Goal: Obtain resource: Download file/media

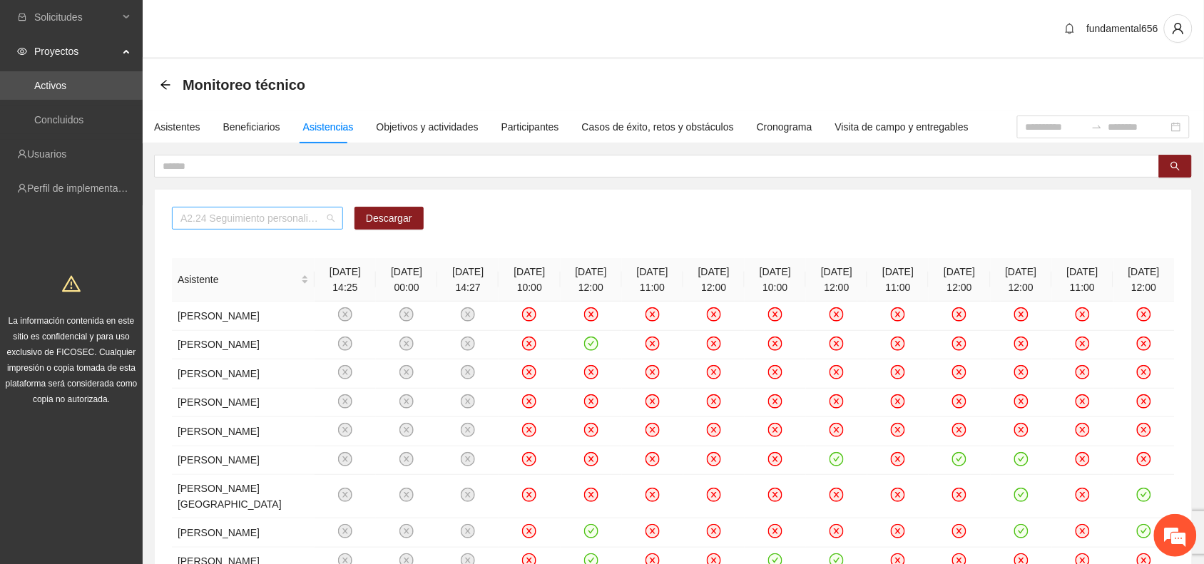
click at [278, 221] on span "A2.24 Seguimiento personalizado a usuarios mediante visitas o llamadas telefóni…" at bounding box center [257, 217] width 154 height 21
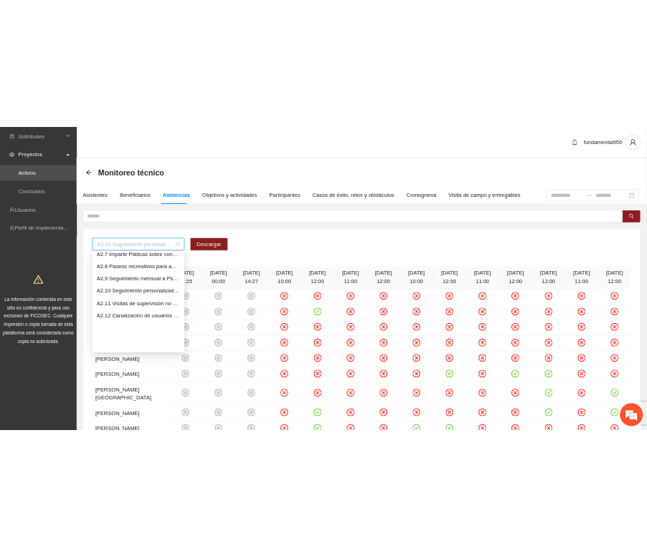
scroll to position [605, 0]
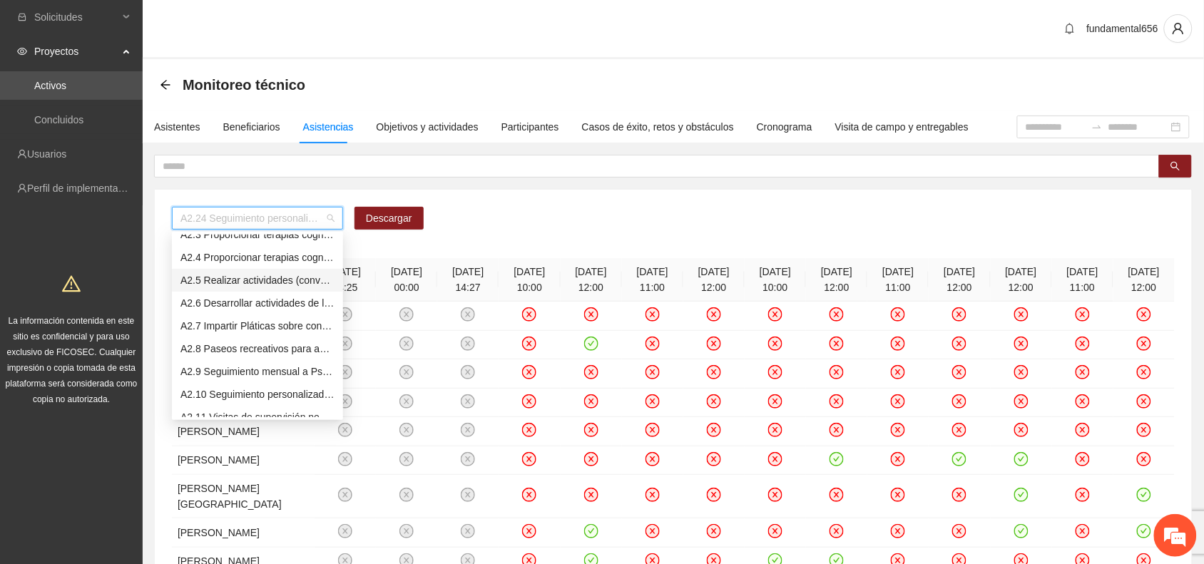
click at [250, 277] on div "A2.5 Realizar actividades (conversatorios, juegos [PERSON_NAME] o deportivos) d…" at bounding box center [257, 280] width 154 height 16
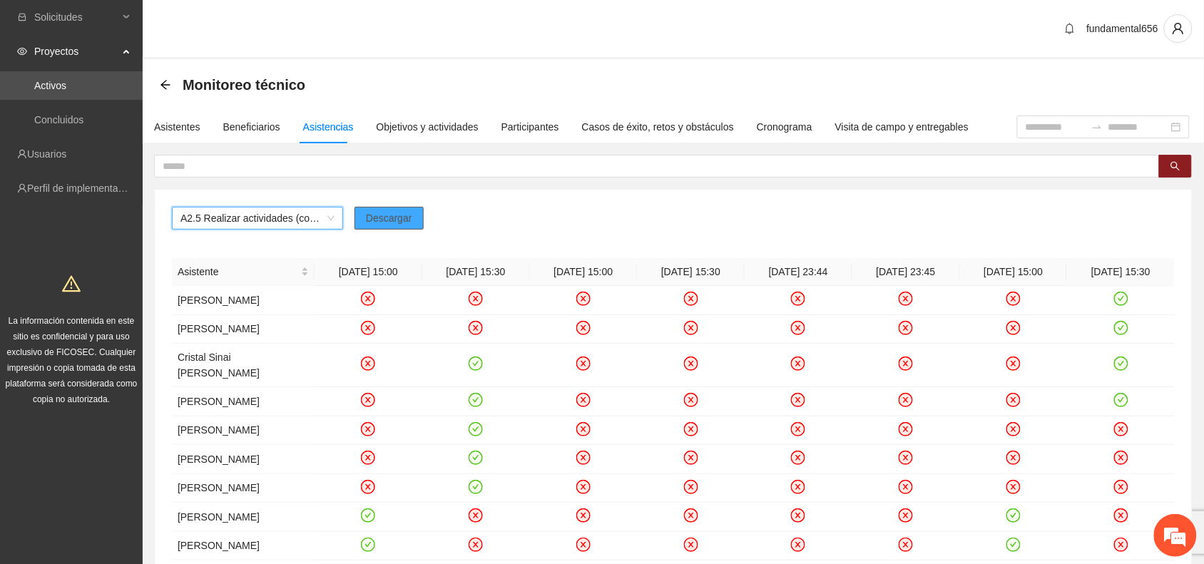
click at [410, 220] on span "Descargar" at bounding box center [389, 218] width 46 height 16
click at [196, 211] on span "A2.5 Realizar actividades (conversatorios, juegos [PERSON_NAME] o deportivos) d…" at bounding box center [257, 217] width 154 height 21
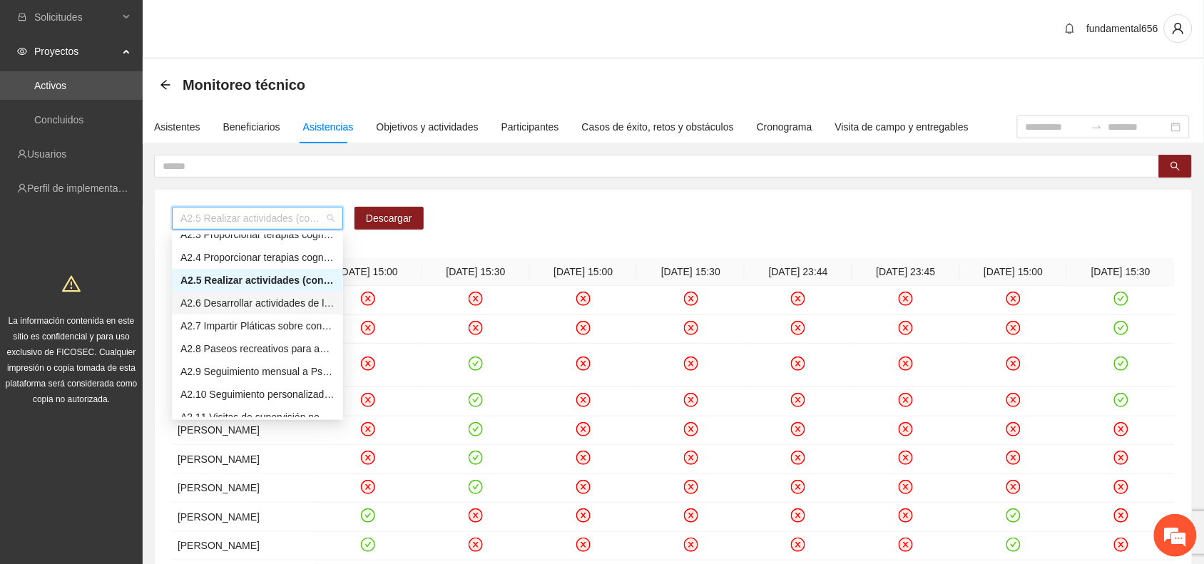
click at [237, 304] on div "A2.6 Desarrollar actividades de limpieza en espacios públicos en la zona 3 [GEO…" at bounding box center [257, 303] width 154 height 16
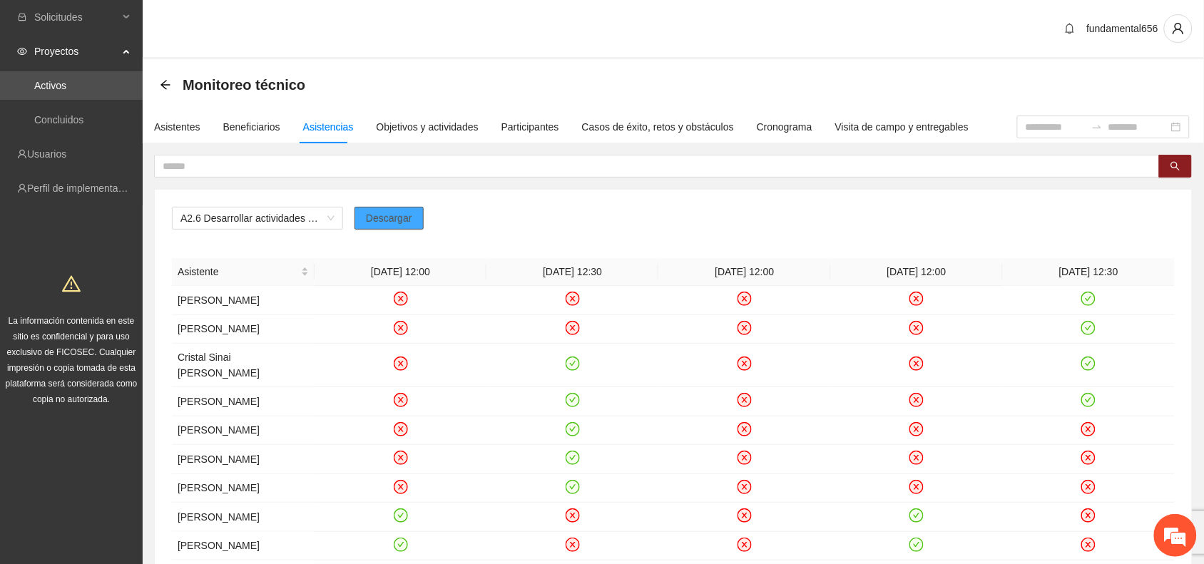
click at [396, 219] on span "Descargar" at bounding box center [389, 218] width 46 height 16
click at [309, 214] on span "A2.6 Desarrollar actividades de limpieza en espacios públicos en la zona 3 [GEO…" at bounding box center [257, 217] width 154 height 21
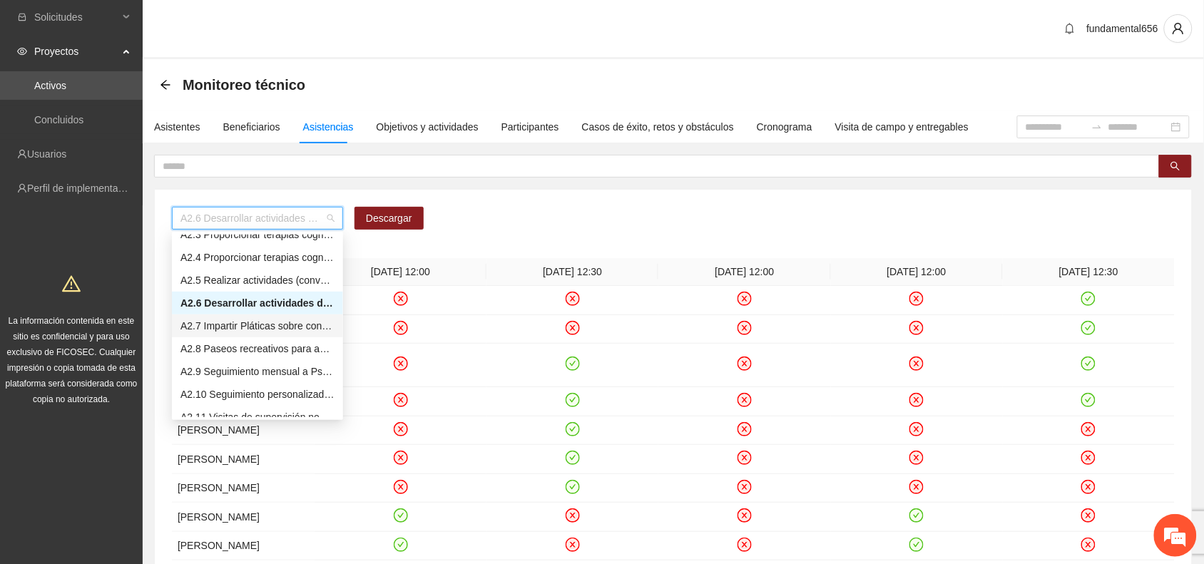
click at [265, 329] on div "A2.7 Impartir Pláticas sobre conductas de agresividad, consumo de sustancias ad…" at bounding box center [257, 326] width 154 height 16
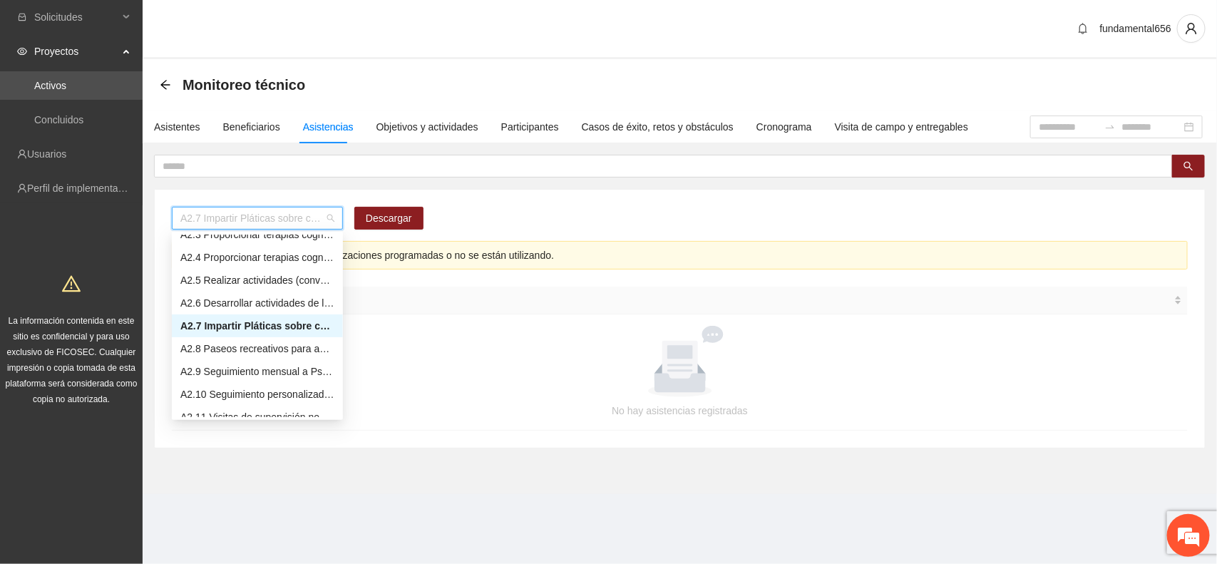
click at [223, 215] on span "A2.7 Impartir Pláticas sobre conductas de agresividad, consumo de sustancias ad…" at bounding box center [257, 217] width 154 height 21
click at [258, 344] on div "A2.8 Paseos recreativos para aprovechamiento del tiempo libre, enfocadas en la …" at bounding box center [257, 349] width 154 height 16
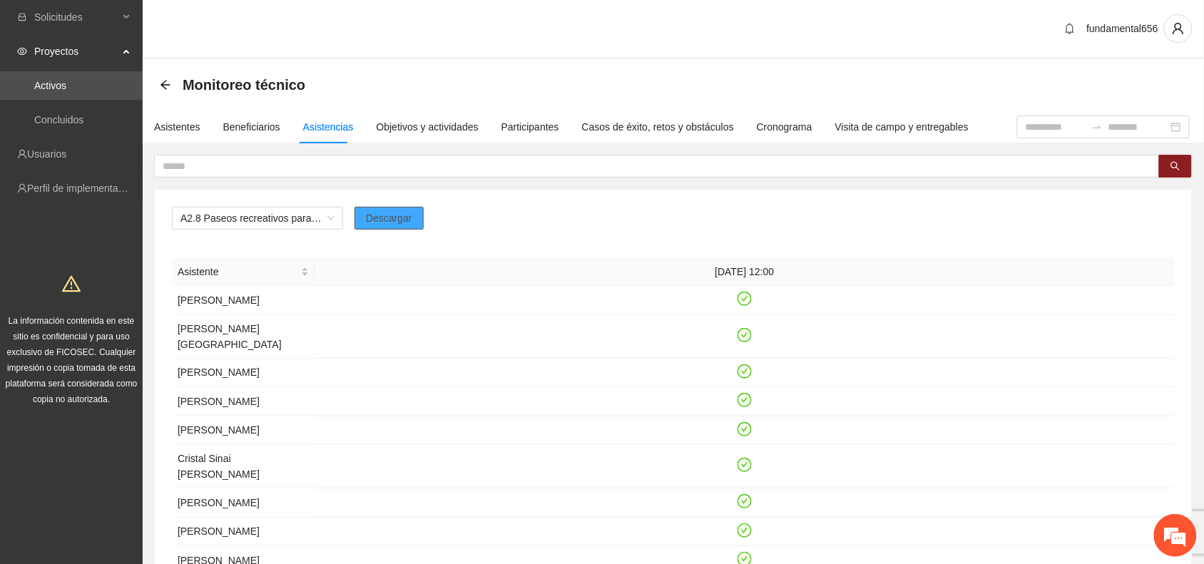
click at [384, 214] on span "Descargar" at bounding box center [389, 218] width 46 height 16
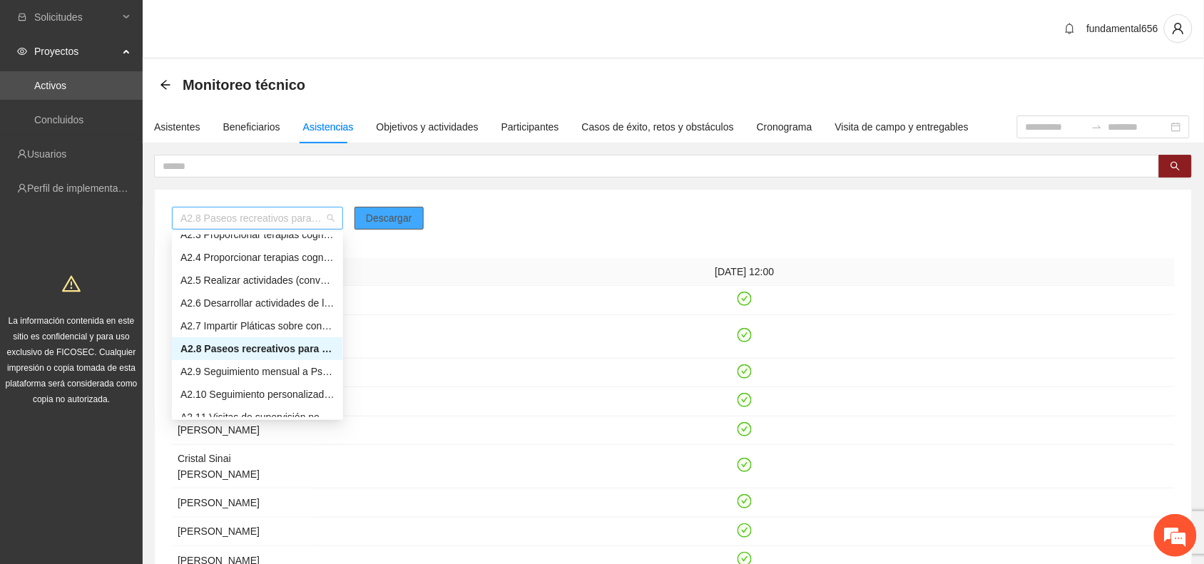
click at [250, 219] on span "A2.8 Paseos recreativos para aprovechamiento del tiempo libre, enfocadas en la …" at bounding box center [257, 217] width 154 height 21
click at [230, 326] on div "A2.7 Impartir Pláticas sobre conductas de agresividad, consumo de sustancias ad…" at bounding box center [257, 326] width 154 height 16
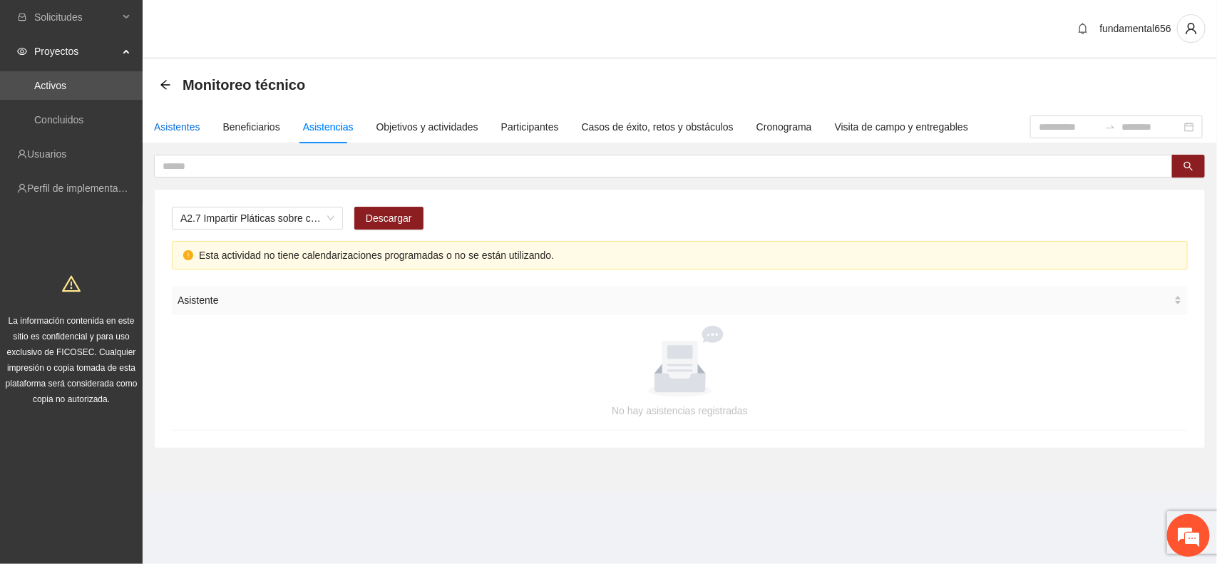
click at [184, 127] on div "Asistentes" at bounding box center [177, 127] width 46 height 16
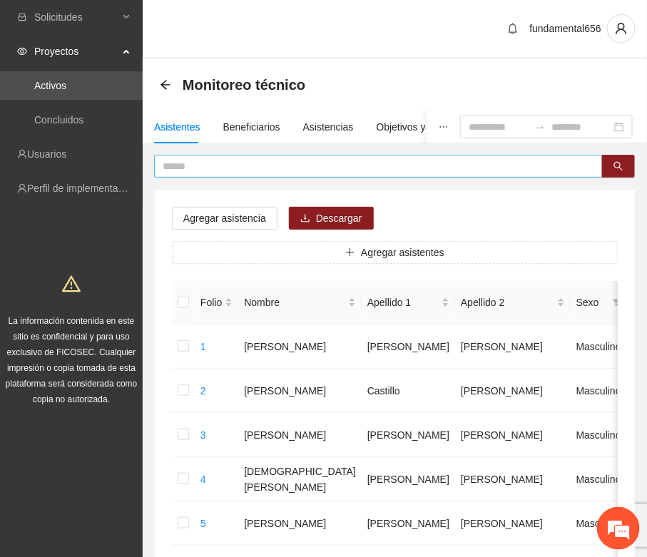
click at [202, 155] on span at bounding box center [378, 166] width 448 height 23
click at [624, 172] on button "button" at bounding box center [618, 166] width 33 height 23
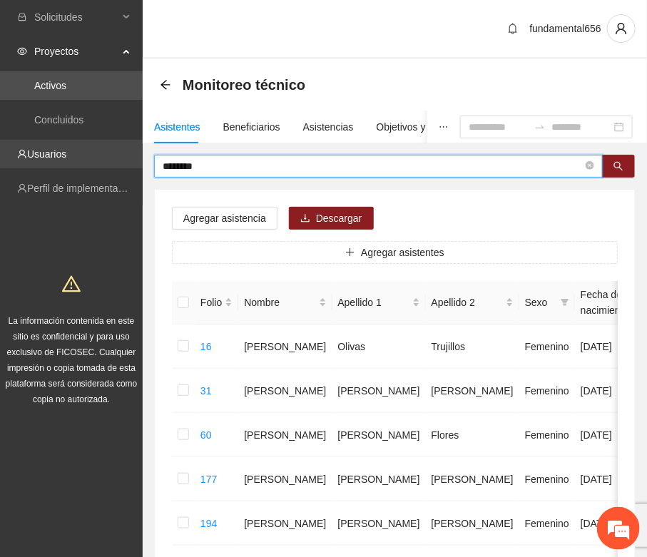
drag, startPoint x: 204, startPoint y: 161, endPoint x: 125, endPoint y: 154, distance: 78.8
click at [127, 155] on section "Solicitudes Proyectos Activos Concluidos Usuarios Perfil de implementadora La i…" at bounding box center [323, 388] width 647 height 777
click at [610, 163] on button "button" at bounding box center [618, 166] width 33 height 23
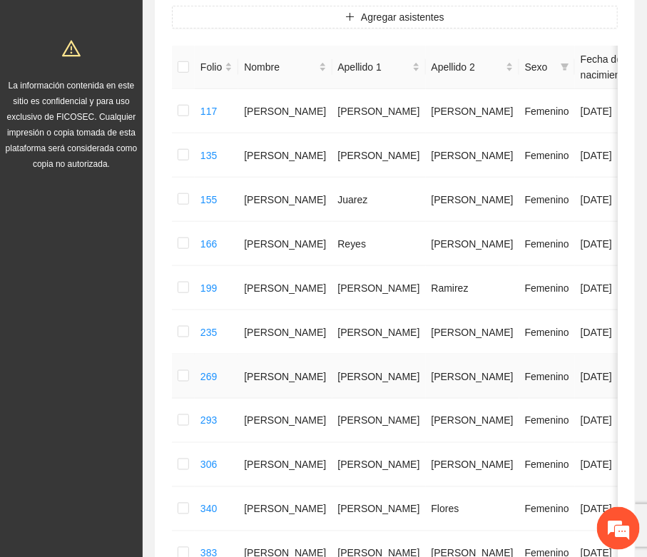
scroll to position [267, 0]
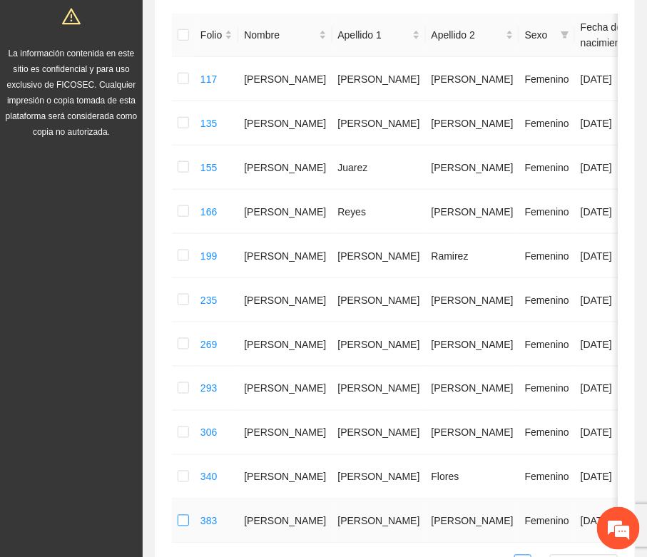
click at [184, 524] on label at bounding box center [183, 521] width 11 height 16
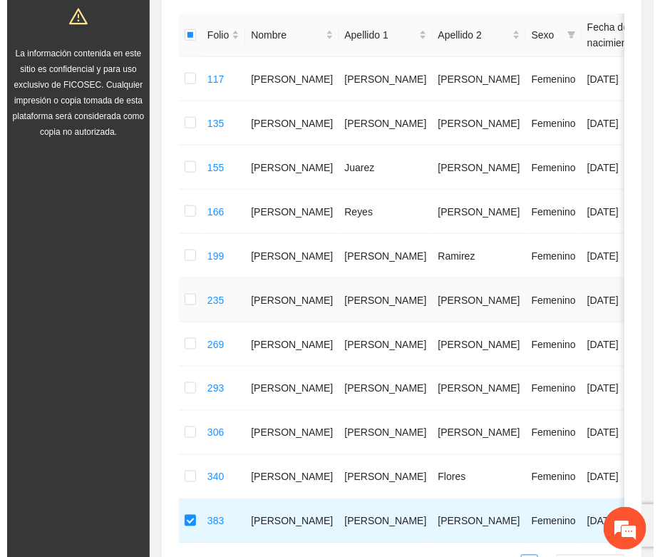
scroll to position [0, 0]
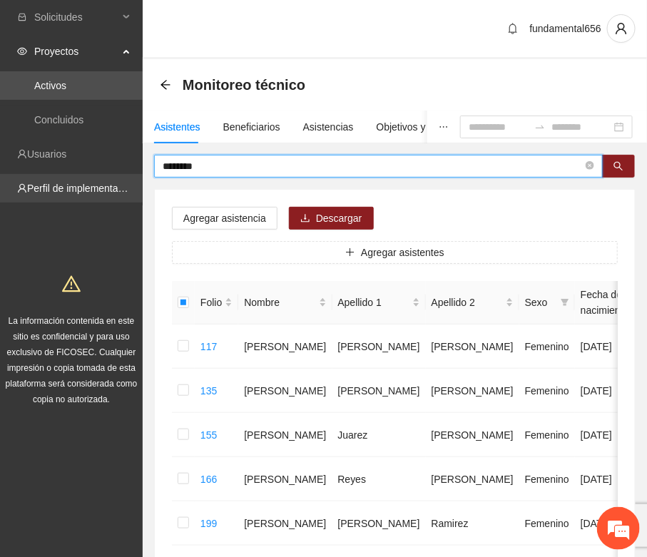
drag, startPoint x: 217, startPoint y: 171, endPoint x: 139, endPoint y: 193, distance: 81.3
click at [139, 193] on section "Solicitudes Proyectos Activos Concluidos Usuarios Perfil de implementadora La i…" at bounding box center [323, 477] width 647 height 954
click at [625, 170] on button "button" at bounding box center [618, 166] width 33 height 23
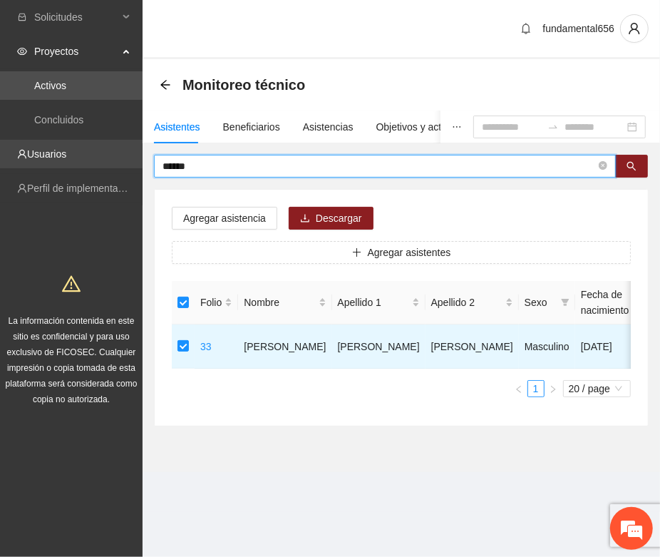
drag, startPoint x: 173, startPoint y: 168, endPoint x: 139, endPoint y: 166, distance: 33.6
click at [145, 172] on div "****** Agregar asistencia Descargar Agregar asistentes Folio Nombre Apellido 1 …" at bounding box center [402, 291] width 518 height 272
click at [635, 168] on icon "search" at bounding box center [631, 166] width 9 height 9
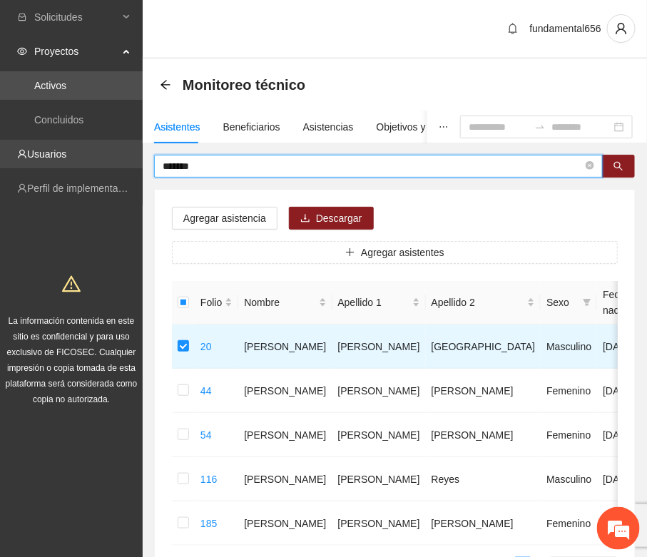
drag, startPoint x: 216, startPoint y: 163, endPoint x: 125, endPoint y: 151, distance: 92.0
click at [129, 157] on section "Solicitudes Proyectos Activos Concluidos Usuarios Perfil de implementadora La i…" at bounding box center [323, 344] width 647 height 689
click at [608, 171] on button "button" at bounding box center [618, 166] width 33 height 23
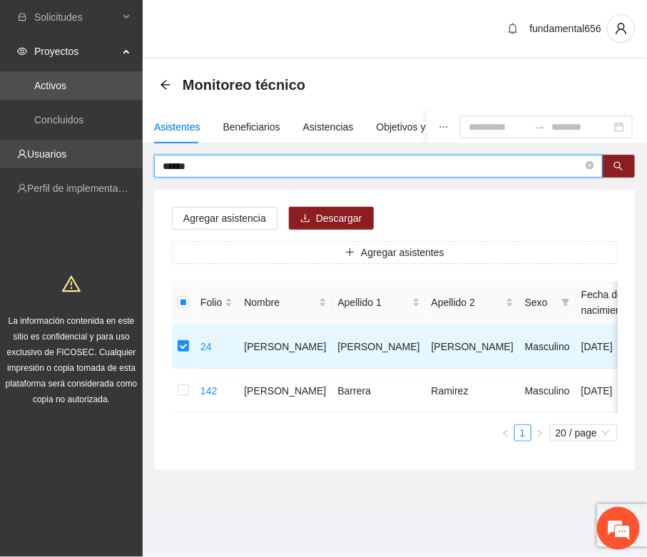
drag, startPoint x: 203, startPoint y: 165, endPoint x: 134, endPoint y: 162, distance: 69.2
click at [134, 162] on section "Solicitudes Proyectos Activos Concluidos Usuarios Perfil de implementadora La i…" at bounding box center [323, 278] width 647 height 557
click at [625, 169] on button "button" at bounding box center [618, 166] width 33 height 23
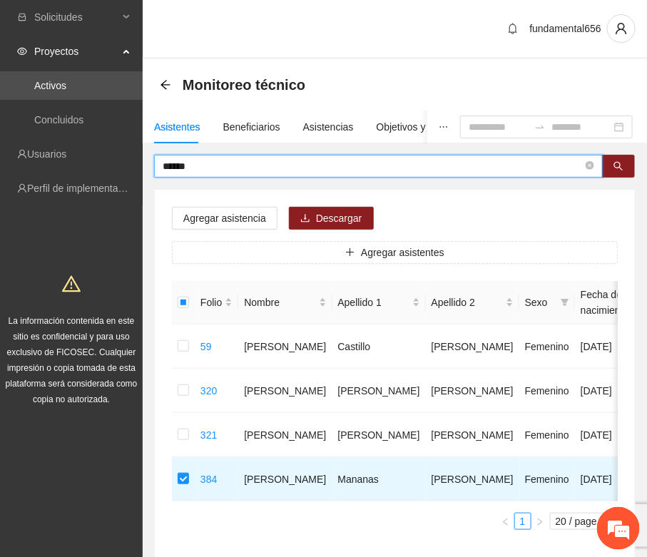
drag, startPoint x: 200, startPoint y: 162, endPoint x: 148, endPoint y: 168, distance: 53.1
click at [148, 168] on div "****** Agregar asistencia Descargar Agregar asistentes Folio Nombre Apellido 1 …" at bounding box center [395, 357] width 504 height 404
click at [615, 165] on icon "search" at bounding box center [618, 166] width 10 height 10
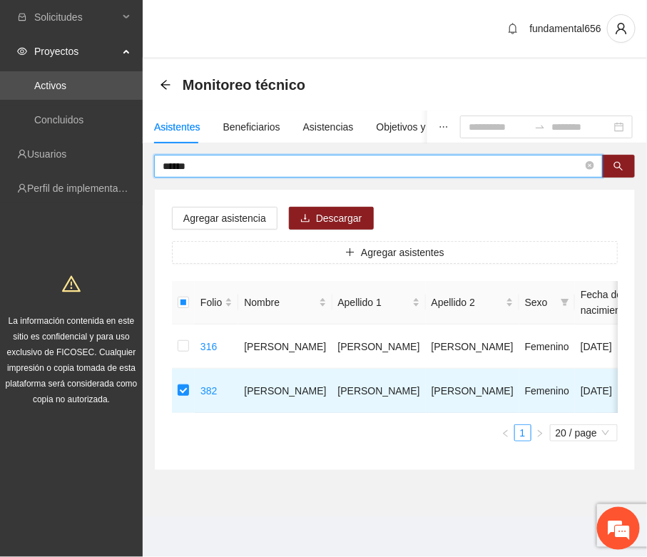
drag, startPoint x: 198, startPoint y: 170, endPoint x: 140, endPoint y: 172, distance: 57.8
click at [141, 175] on section "Solicitudes Proyectos Activos Concluidos Usuarios Perfil de implementadora La i…" at bounding box center [323, 278] width 647 height 557
click at [614, 169] on icon "search" at bounding box center [618, 166] width 10 height 10
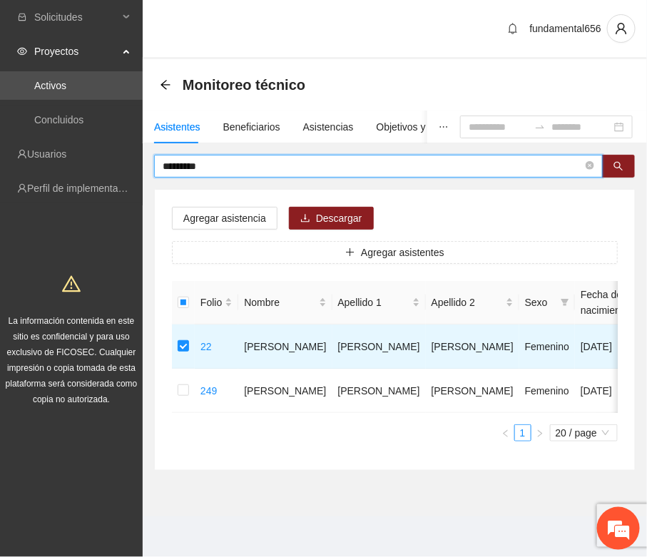
drag, startPoint x: 215, startPoint y: 170, endPoint x: 152, endPoint y: 183, distance: 64.0
click at [154, 185] on div "********* Agregar asistencia Descargar Agregar asistentes Folio Nombre Apellido…" at bounding box center [394, 313] width 481 height 316
click at [620, 165] on icon "search" at bounding box center [618, 166] width 9 height 9
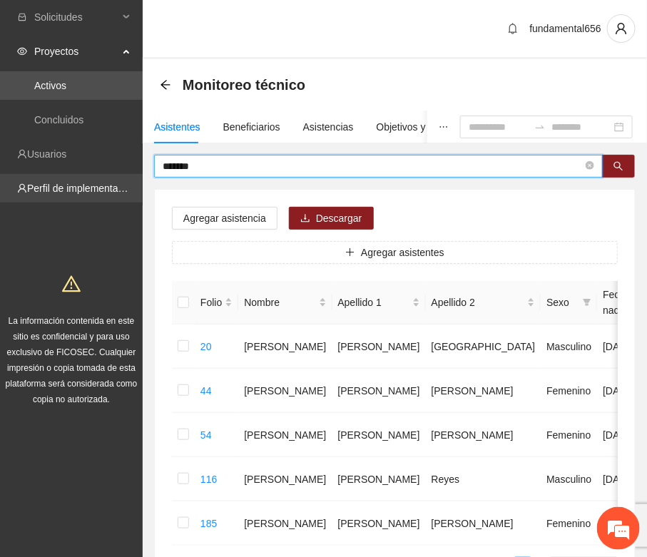
drag, startPoint x: 195, startPoint y: 168, endPoint x: 130, endPoint y: 178, distance: 65.1
click at [130, 178] on section "Solicitudes Proyectos Activos Concluidos Usuarios Perfil de implementadora La i…" at bounding box center [323, 344] width 647 height 689
click at [625, 162] on button "button" at bounding box center [618, 166] width 33 height 23
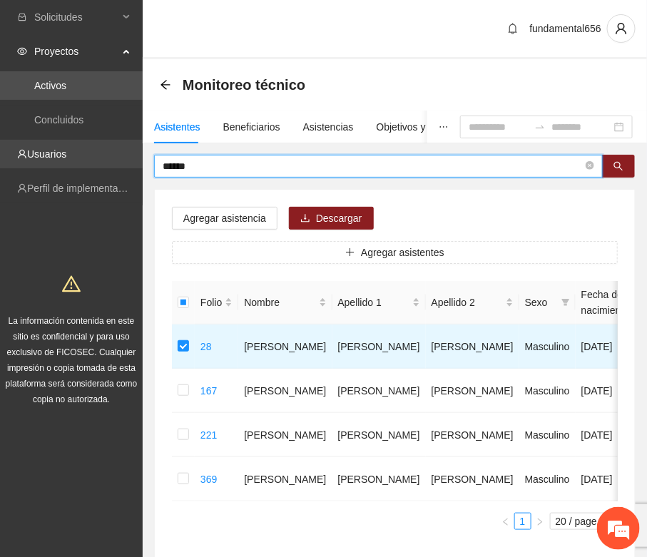
drag, startPoint x: 202, startPoint y: 166, endPoint x: 114, endPoint y: 159, distance: 88.0
click at [114, 159] on section "Solicitudes Proyectos Activos Concluidos Usuarios Perfil de implementadora La i…" at bounding box center [323, 322] width 647 height 645
click at [614, 165] on icon "search" at bounding box center [618, 166] width 9 height 9
drag, startPoint x: 193, startPoint y: 164, endPoint x: 135, endPoint y: 168, distance: 57.2
click at [135, 168] on section "Solicitudes Proyectos Activos Concluidos Usuarios Perfil de implementadora La i…" at bounding box center [323, 322] width 647 height 645
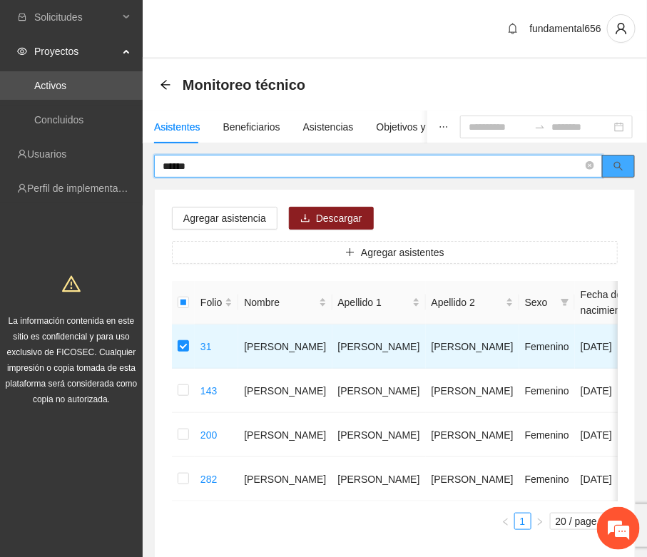
click at [625, 169] on button "button" at bounding box center [618, 166] width 33 height 23
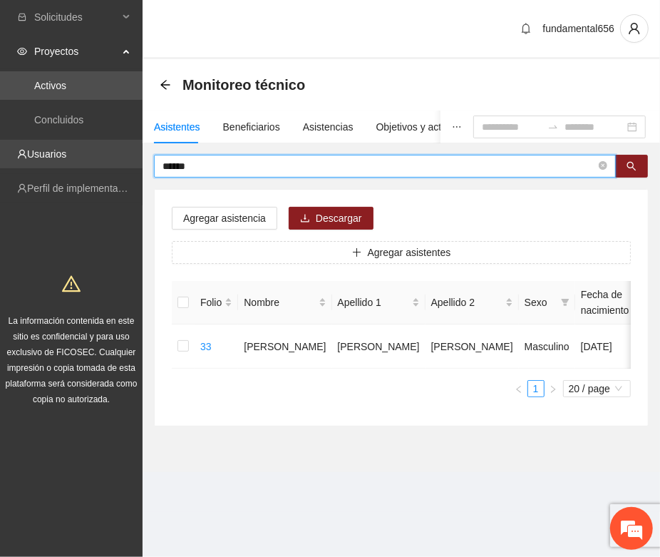
drag, startPoint x: 200, startPoint y: 165, endPoint x: 136, endPoint y: 158, distance: 64.5
click at [137, 158] on section "Solicitudes Proyectos Activos Concluidos Usuarios Perfil de implementadora La i…" at bounding box center [330, 278] width 660 height 557
click at [635, 165] on icon "search" at bounding box center [632, 166] width 10 height 10
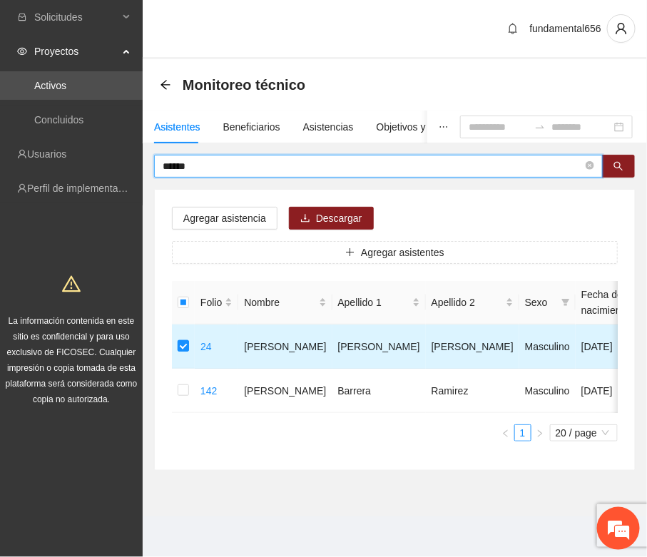
type input "******"
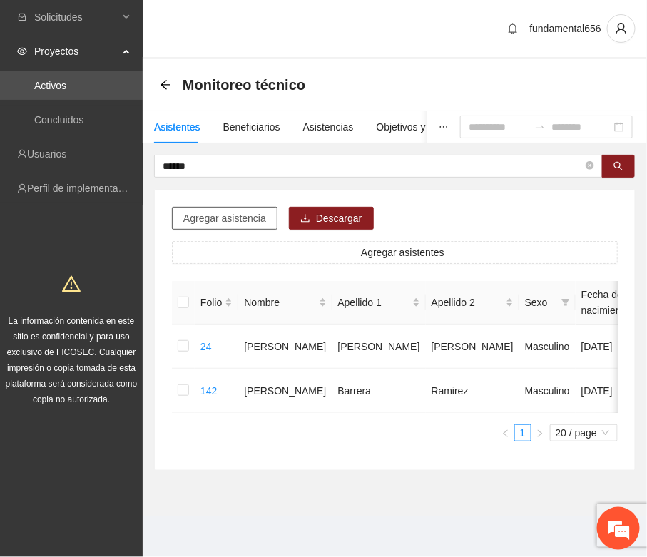
click at [222, 220] on span "Agregar asistencia" at bounding box center [224, 218] width 83 height 16
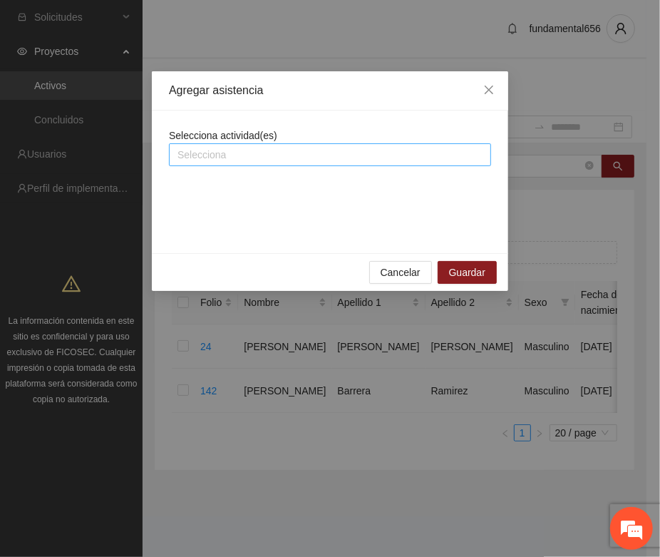
click at [183, 155] on div at bounding box center [330, 154] width 315 height 17
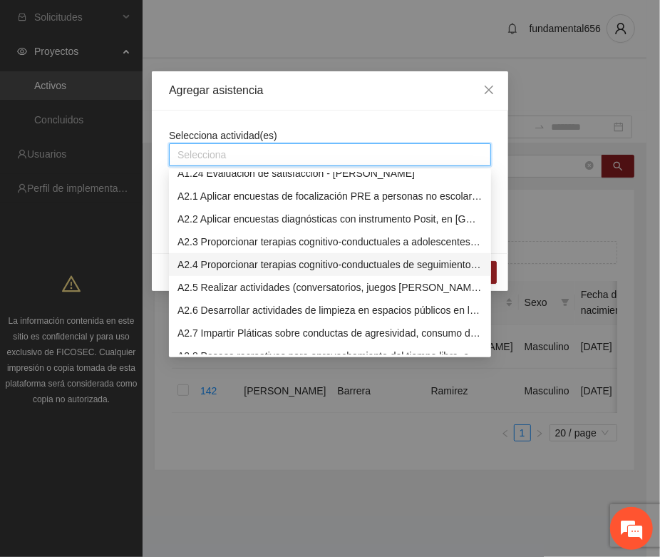
scroll to position [624, 0]
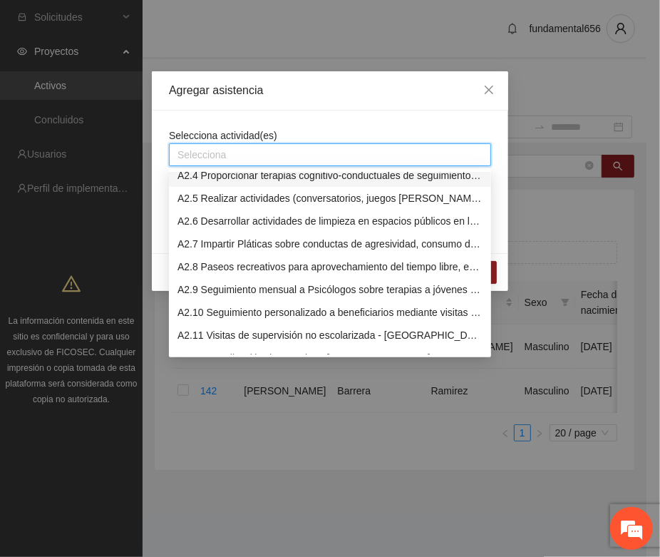
click at [258, 271] on div "A2.8 Paseos recreativos para aprovechamiento del tiempo libre, enfocadas en la …" at bounding box center [330, 267] width 305 height 16
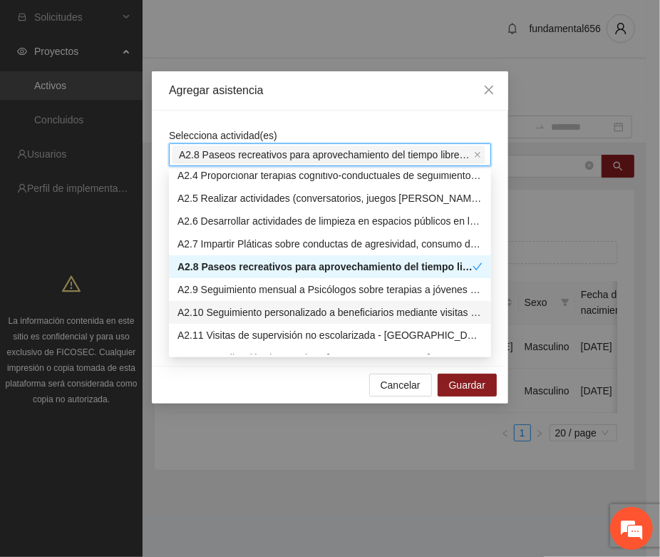
click at [160, 297] on div "Selecciona actividad(es) A2.8 Paseos recreativos para aprovechamiento del tiemp…" at bounding box center [330, 238] width 357 height 255
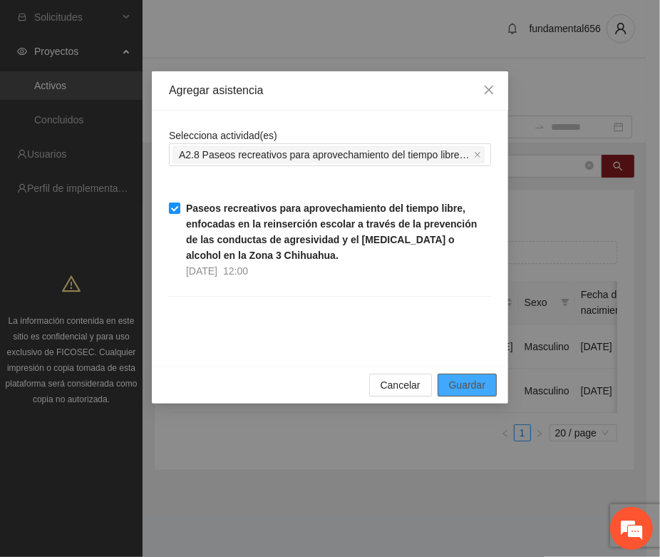
click at [453, 382] on span "Guardar" at bounding box center [467, 385] width 36 height 16
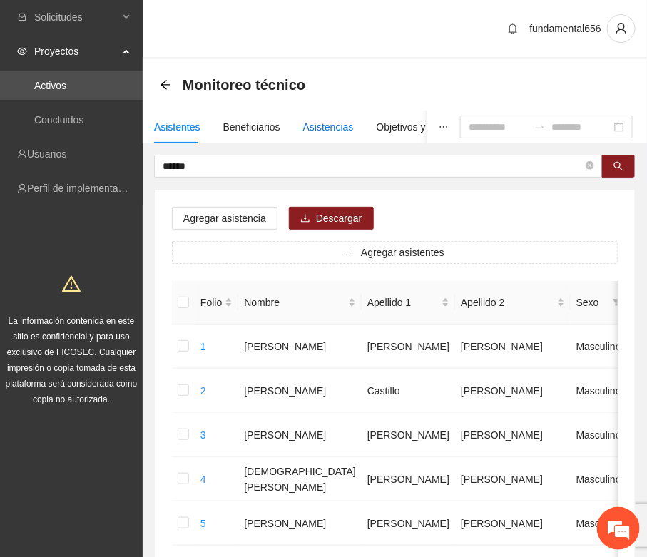
click at [322, 127] on div "Asistencias" at bounding box center [328, 127] width 51 height 16
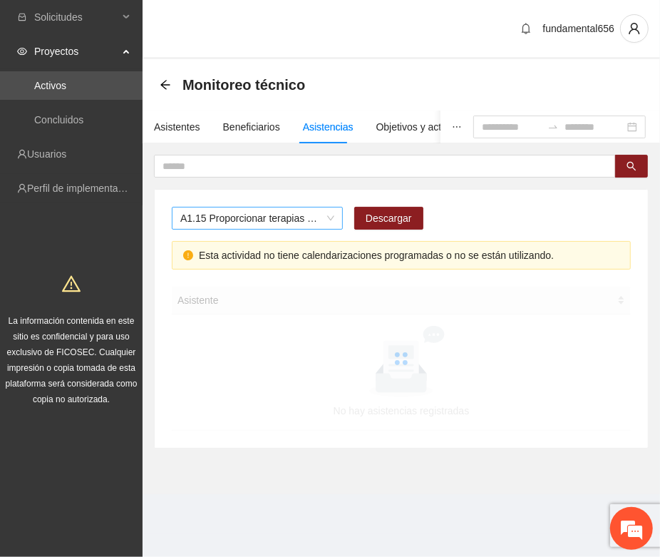
click at [208, 207] on div "A1.15 Proporcionar terapias cognitivo-conductuales de seguimiento a adolescente…" at bounding box center [257, 218] width 171 height 23
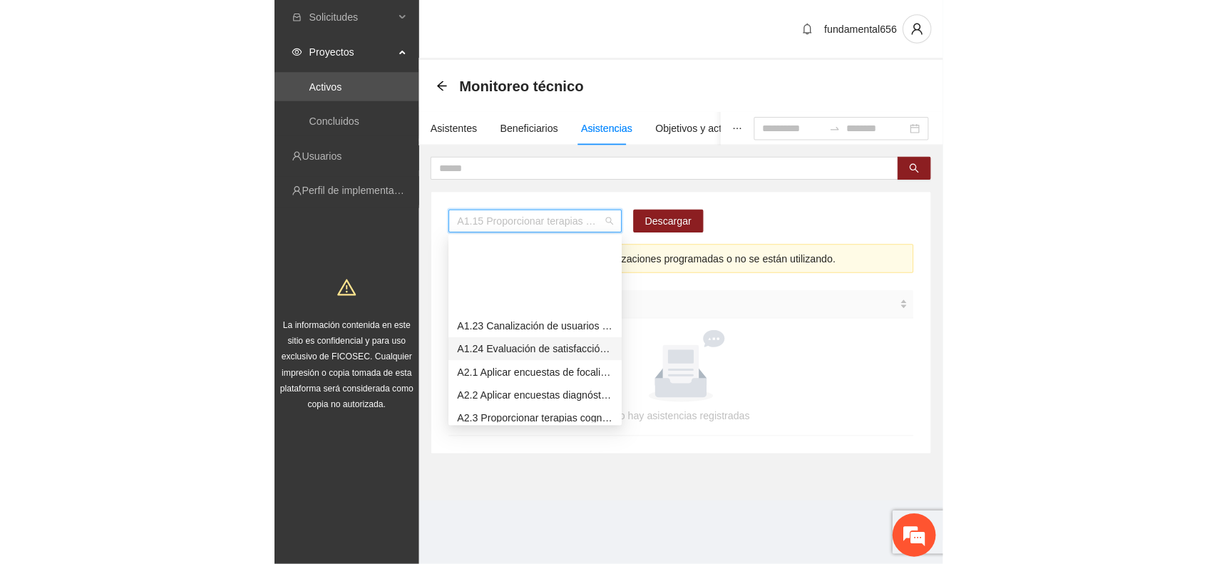
scroll to position [605, 0]
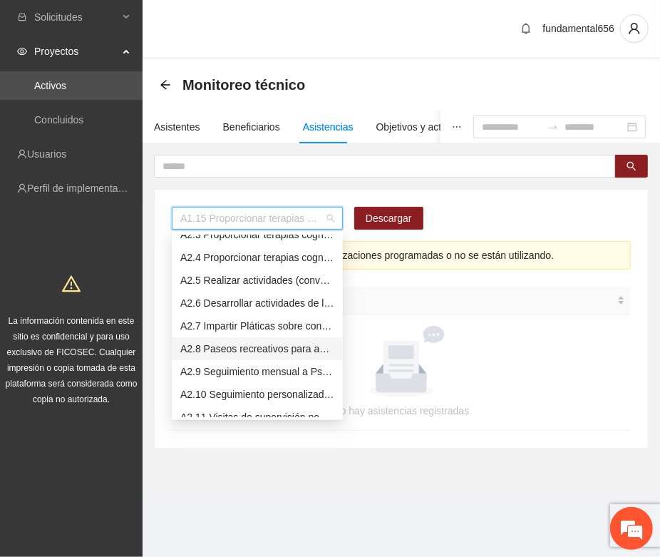
click at [221, 346] on div "A2.8 Paseos recreativos para aprovechamiento del tiempo libre, enfocadas en la …" at bounding box center [257, 349] width 154 height 16
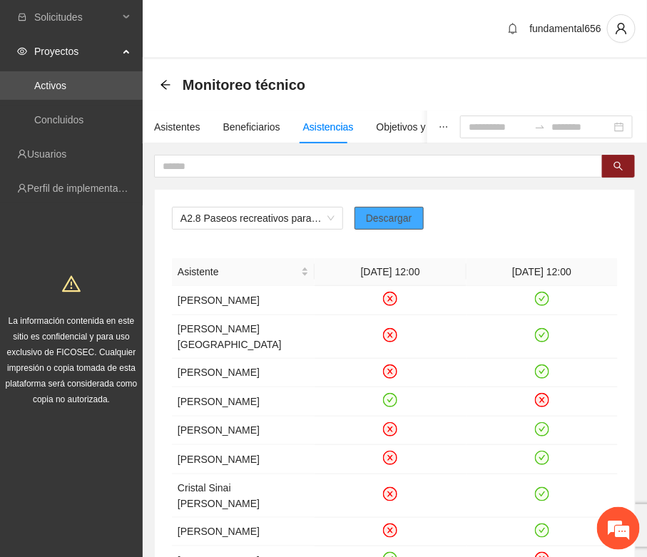
click at [367, 220] on span "Descargar" at bounding box center [389, 218] width 46 height 16
click at [247, 217] on span "A2.8 Paseos recreativos para aprovechamiento del tiempo libre, enfocadas en la …" at bounding box center [257, 217] width 154 height 21
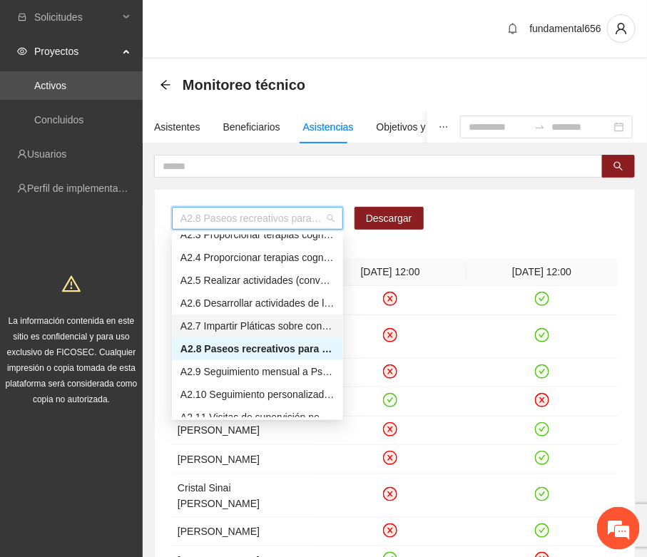
click at [222, 326] on div "A2.7 Impartir Pláticas sobre conductas de agresividad, consumo de sustancias ad…" at bounding box center [257, 326] width 154 height 16
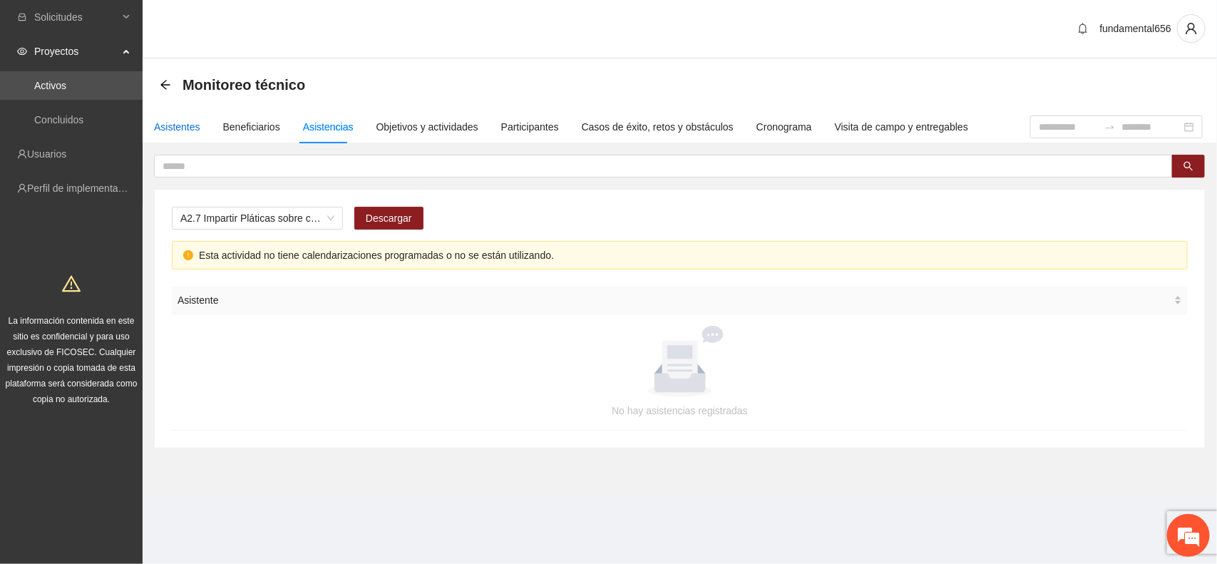
click at [176, 126] on div "Asistentes" at bounding box center [177, 127] width 46 height 16
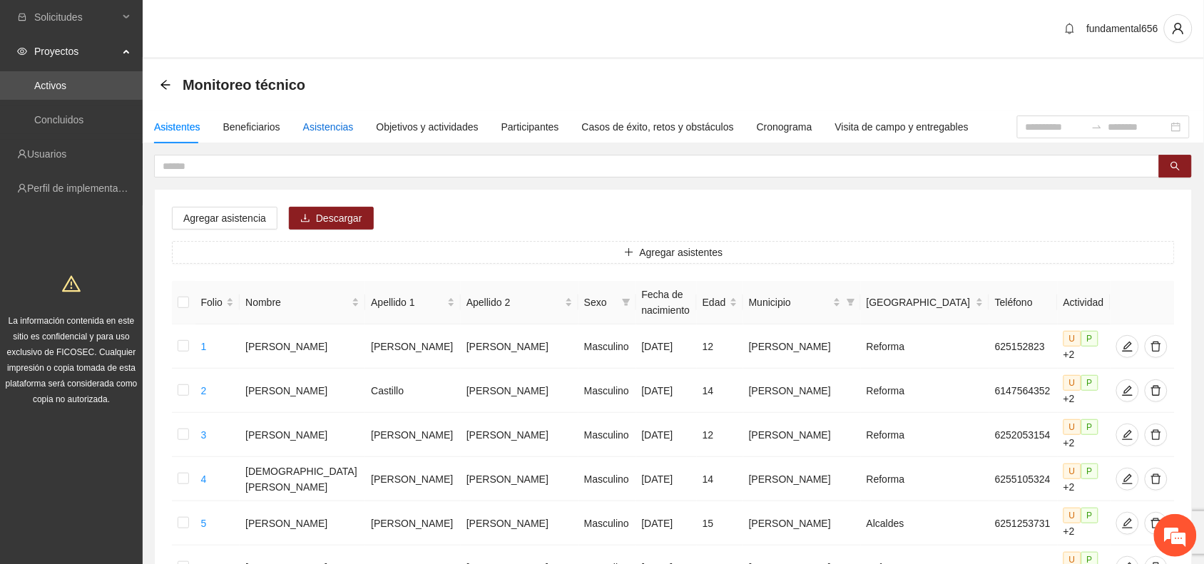
click at [324, 128] on div "Asistencias" at bounding box center [328, 127] width 51 height 16
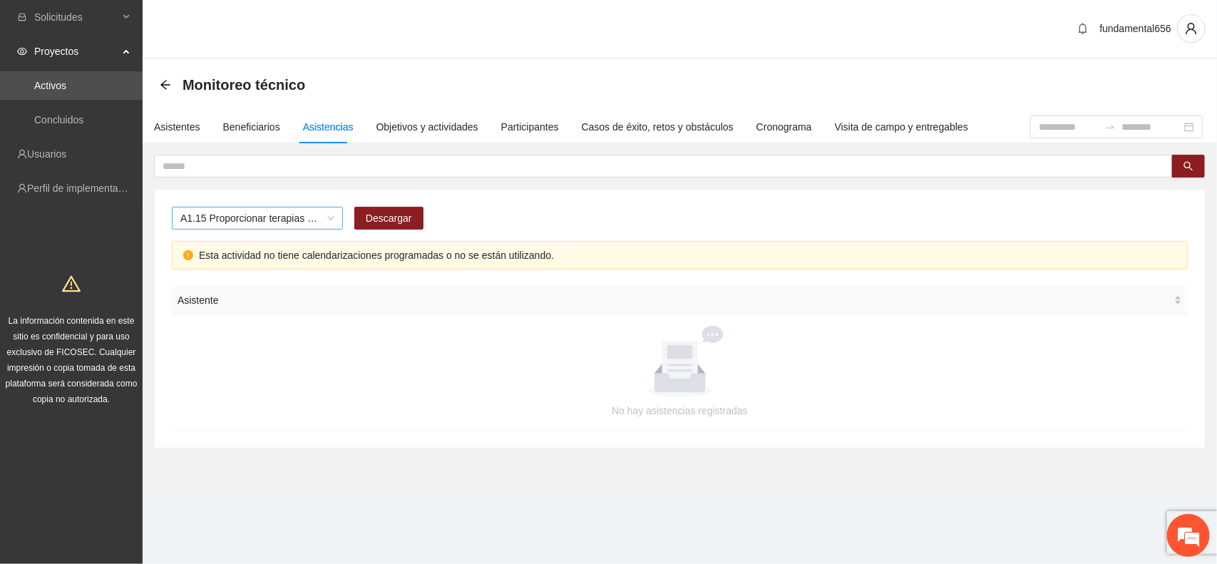
click at [266, 218] on span "A1.15 Proporcionar terapias cognitivo-conductuales de seguimiento a adolescente…" at bounding box center [257, 217] width 154 height 21
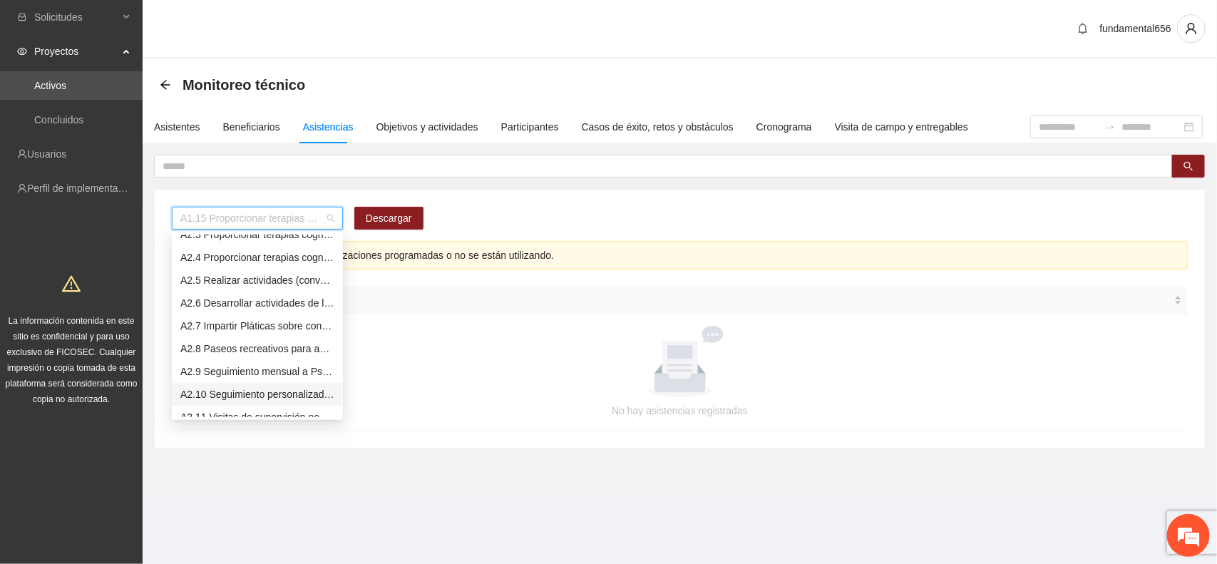
click at [282, 393] on div "A2.10 Seguimiento personalizado a beneficiarios mediante visitas o llamadas tel…" at bounding box center [257, 394] width 154 height 16
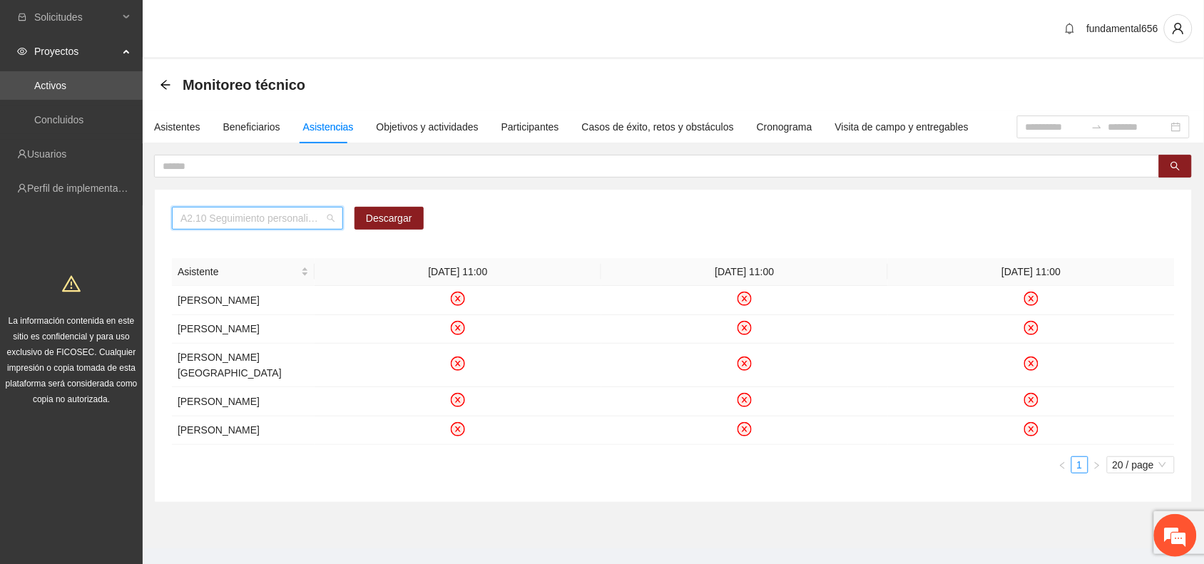
click at [247, 227] on span "A2.10 Seguimiento personalizado a beneficiarios mediante visitas o llamadas tel…" at bounding box center [257, 217] width 154 height 21
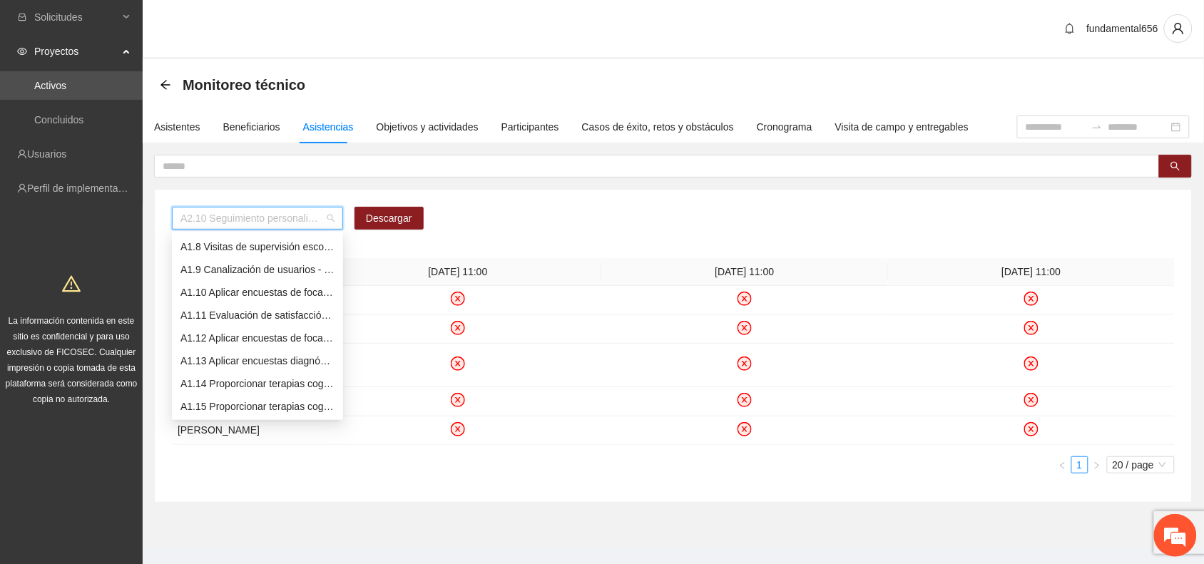
scroll to position [70, 0]
click at [258, 270] on div "A1.5 Desarrollar talleres semanales de habilidades para la vida, temática: depo…" at bounding box center [257, 268] width 154 height 16
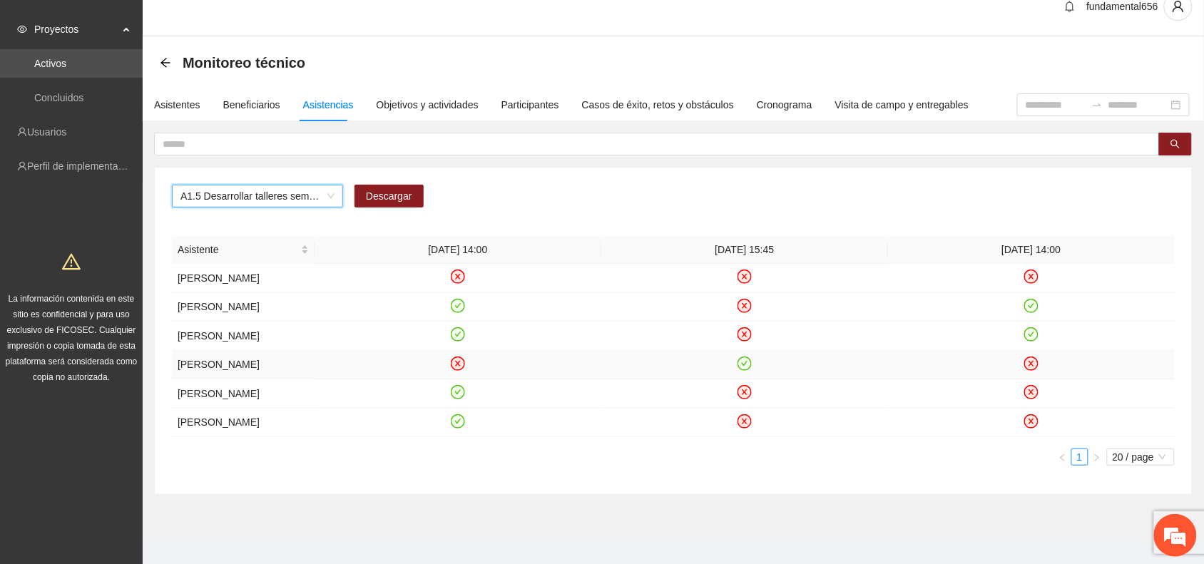
scroll to position [0, 0]
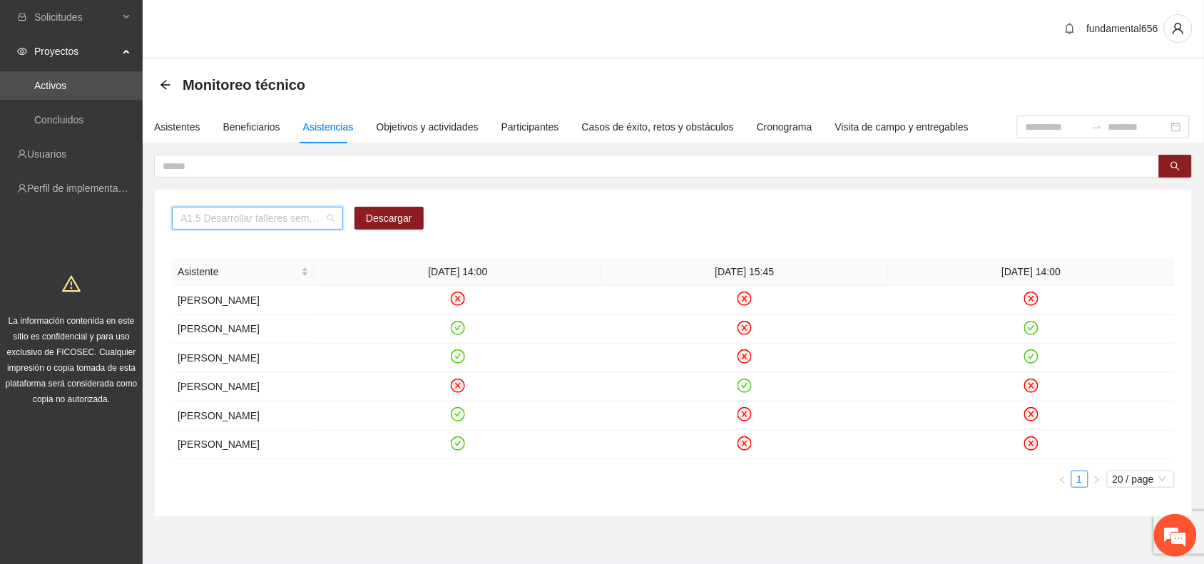
click at [247, 229] on input "search" at bounding box center [252, 217] width 144 height 21
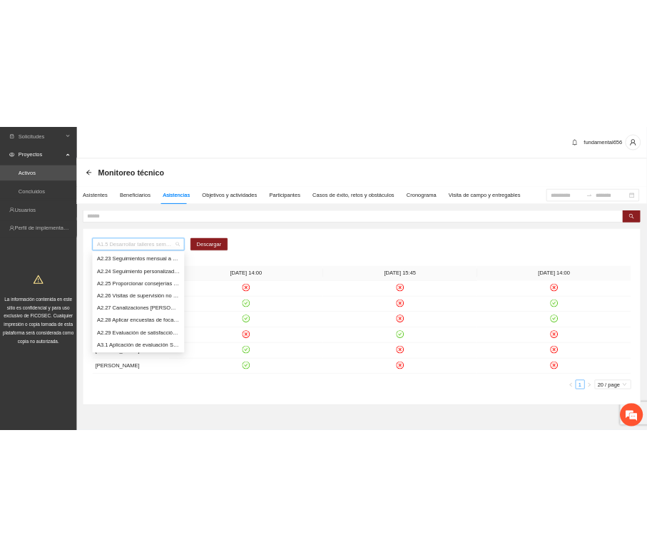
scroll to position [1139, 0]
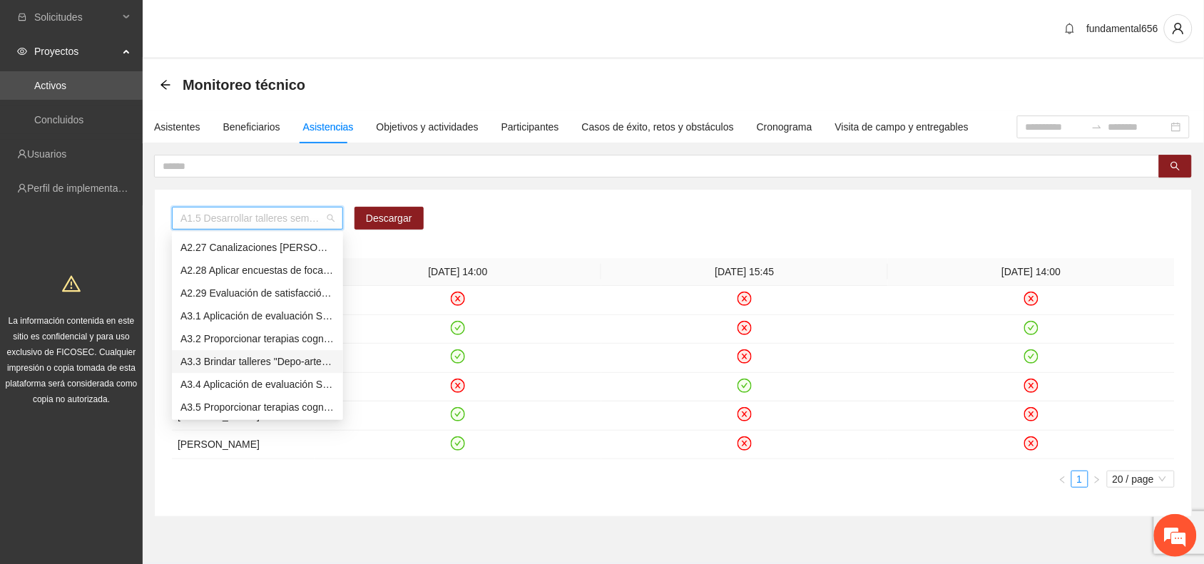
click at [241, 355] on div "A3.3 Brindar talleres "Depo-arte" especializados para NNA reforzando el control…" at bounding box center [257, 362] width 154 height 16
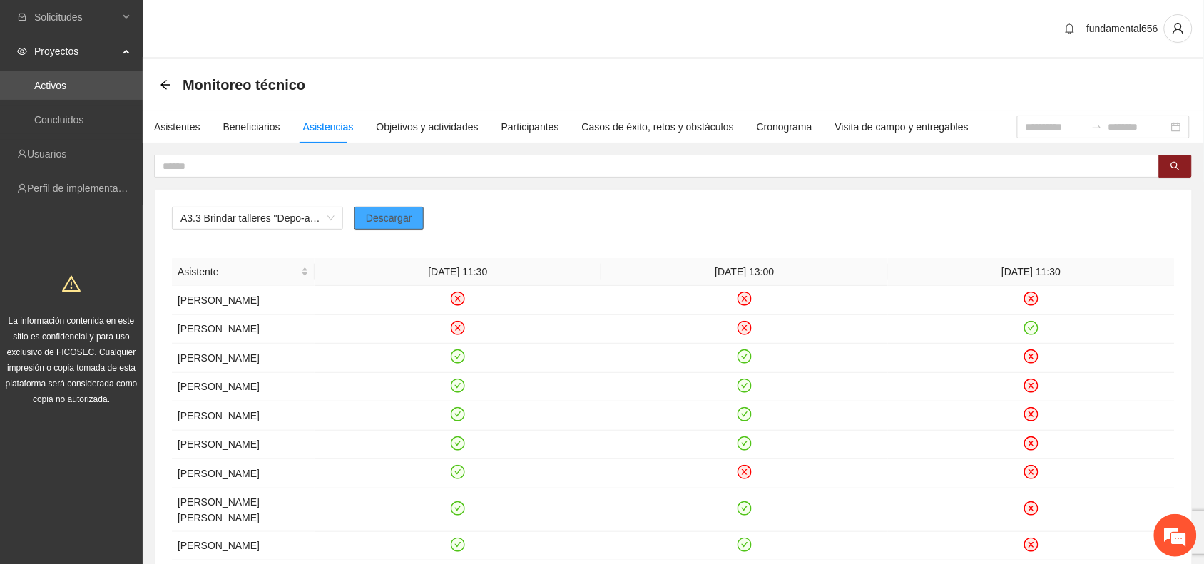
click at [404, 221] on span "Descargar" at bounding box center [389, 218] width 46 height 16
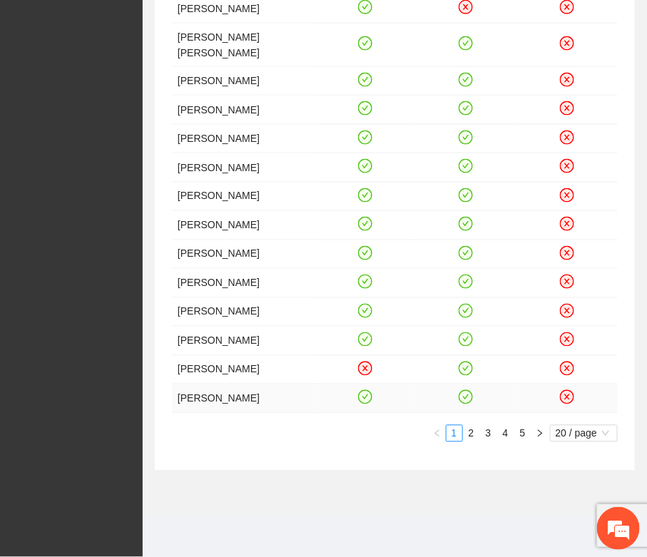
scroll to position [479, 0]
click at [471, 431] on link "2" at bounding box center [471, 434] width 16 height 16
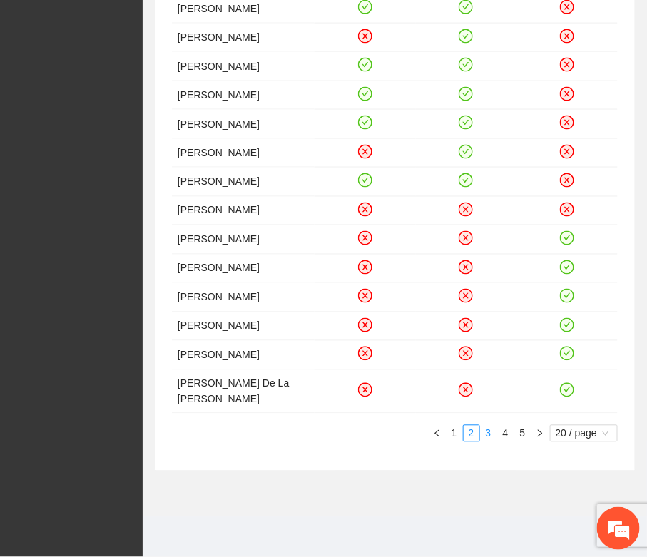
click at [485, 441] on link "3" at bounding box center [489, 434] width 16 height 16
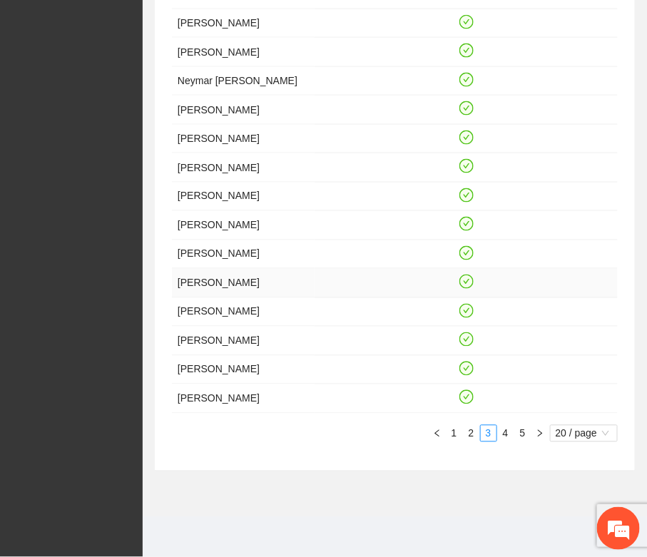
scroll to position [583, 0]
click at [469, 431] on link "2" at bounding box center [471, 434] width 16 height 16
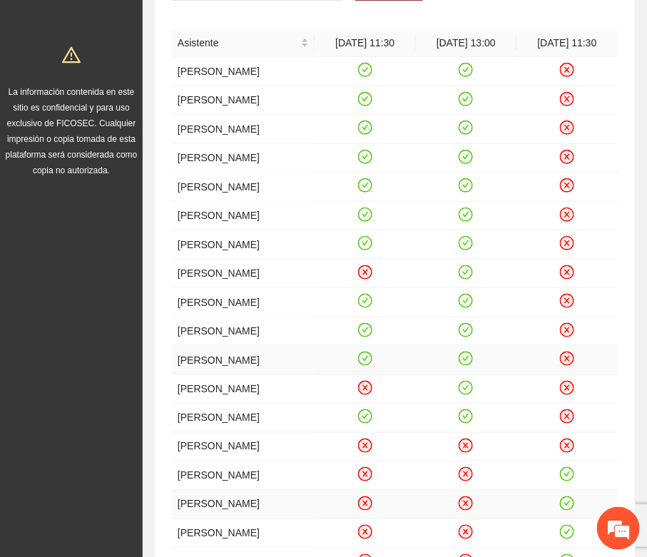
scroll to position [508, 0]
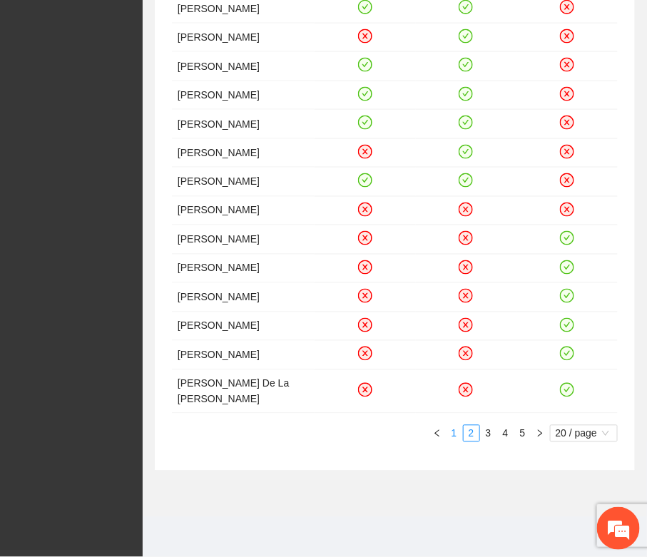
click at [451, 439] on link "1" at bounding box center [454, 434] width 16 height 16
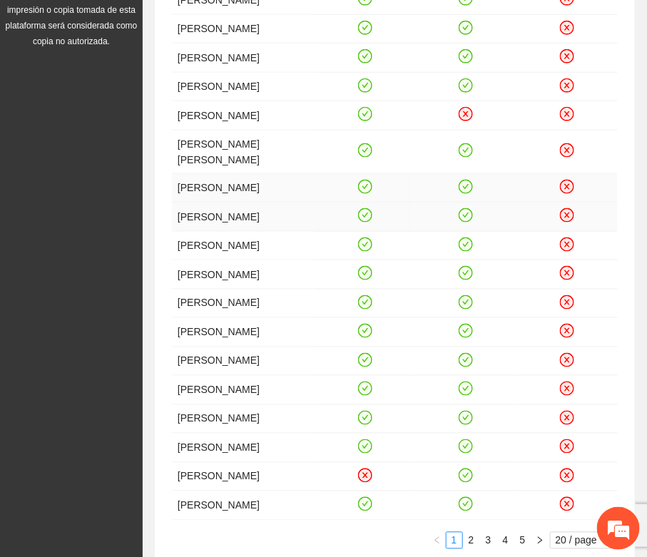
scroll to position [390, 0]
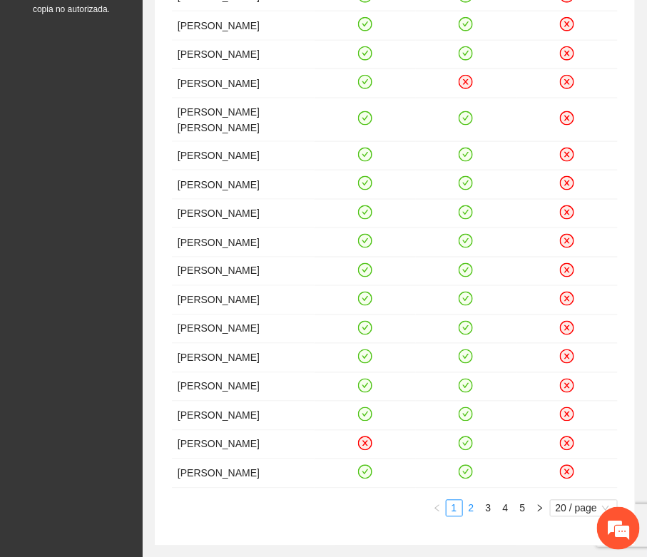
click at [469, 516] on link "2" at bounding box center [471, 509] width 16 height 16
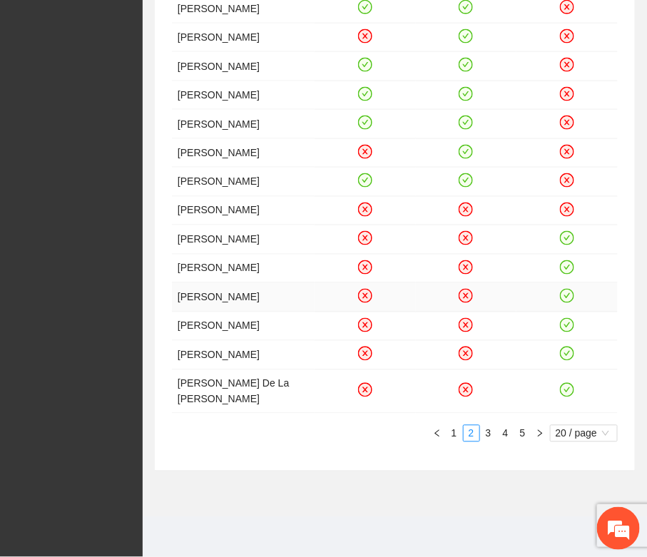
scroll to position [479, 0]
click at [488, 441] on link "3" at bounding box center [489, 434] width 16 height 16
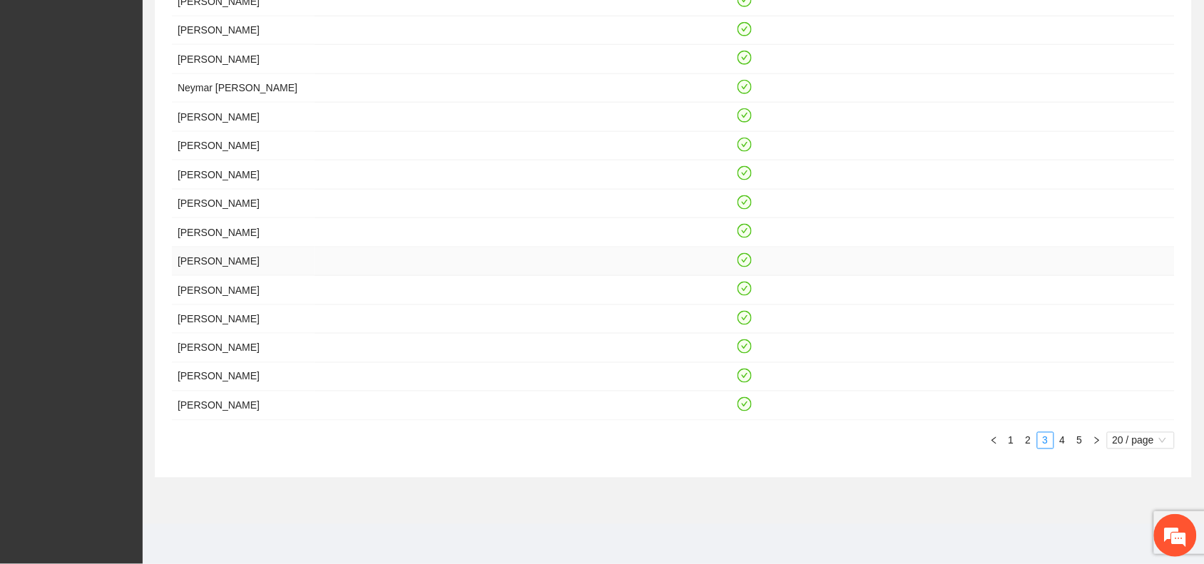
scroll to position [575, 0]
click at [1064, 436] on link "4" at bounding box center [1063, 441] width 16 height 16
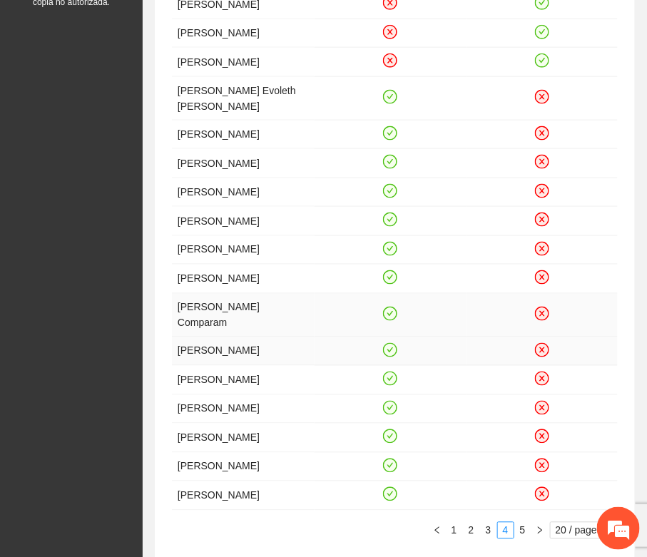
scroll to position [486, 0]
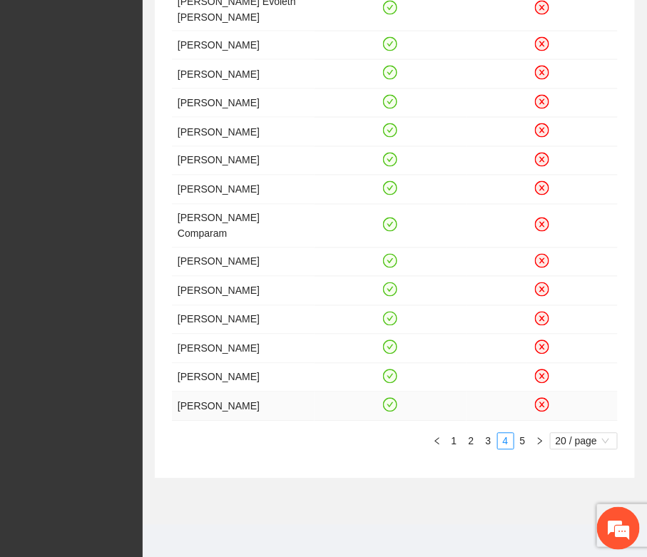
click at [390, 411] on icon "check-circle" at bounding box center [390, 405] width 12 height 12
click at [391, 379] on icon "check-circle" at bounding box center [390, 376] width 6 height 5
click at [390, 349] on icon "check-circle" at bounding box center [390, 346] width 6 height 5
click at [391, 354] on icon "close-circle" at bounding box center [390, 347] width 14 height 14
click at [389, 324] on icon "check-circle" at bounding box center [390, 318] width 12 height 12
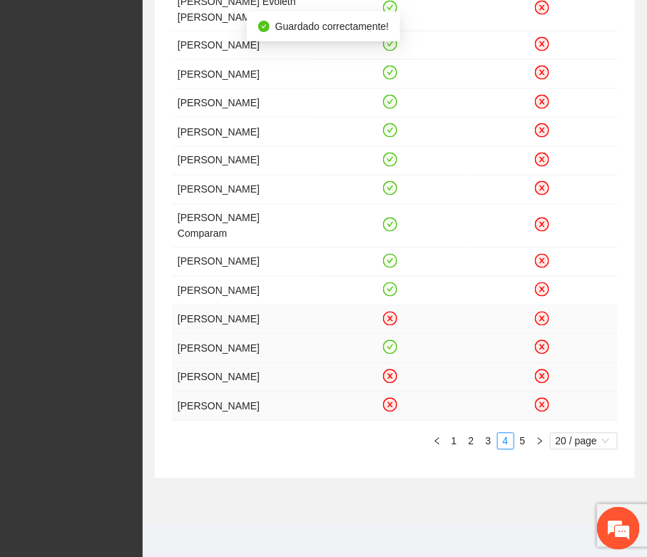
click at [390, 349] on icon "check-circle" at bounding box center [390, 346] width 6 height 5
click at [386, 296] on icon "check-circle" at bounding box center [390, 290] width 12 height 12
click at [389, 267] on icon "check-circle" at bounding box center [390, 261] width 12 height 12
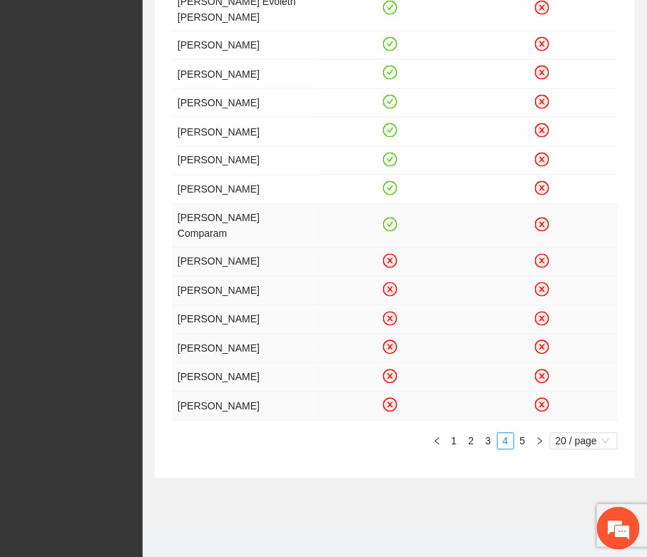
click at [387, 230] on icon "check-circle" at bounding box center [390, 224] width 12 height 12
click at [392, 195] on icon "check-circle" at bounding box center [390, 188] width 14 height 14
click at [392, 165] on icon "check-circle" at bounding box center [390, 159] width 12 height 12
click at [389, 138] on icon "check-circle" at bounding box center [390, 130] width 14 height 14
click at [389, 104] on icon "check-circle" at bounding box center [390, 101] width 6 height 5
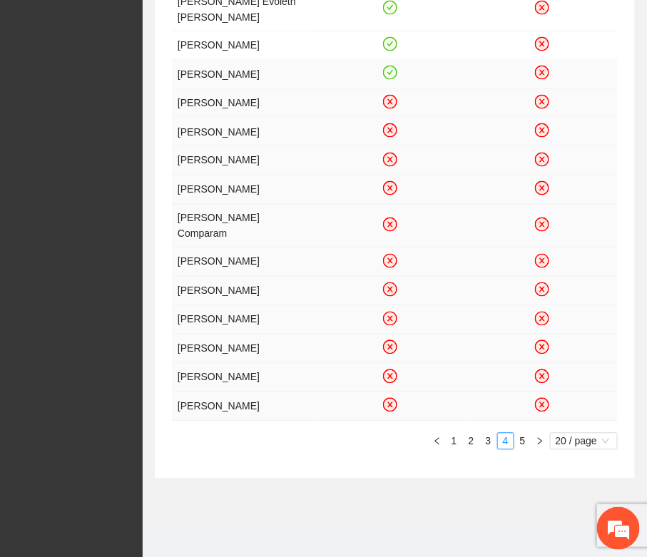
click at [387, 79] on icon "check-circle" at bounding box center [390, 73] width 12 height 12
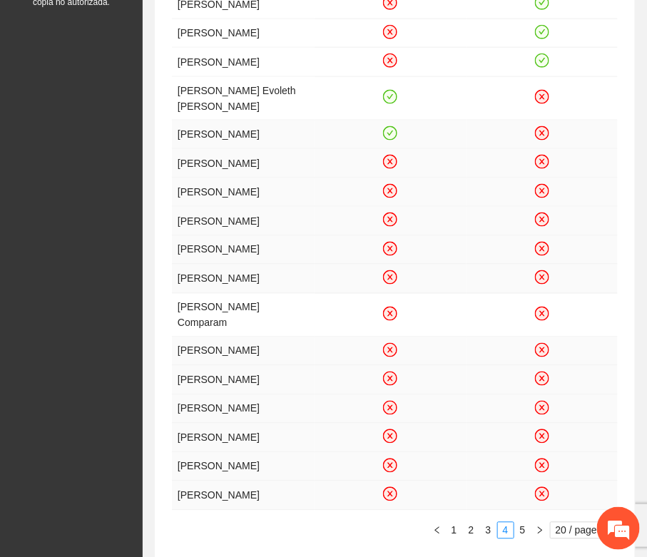
click at [389, 139] on icon "check-circle" at bounding box center [390, 133] width 12 height 12
click at [390, 99] on icon "check-circle" at bounding box center [390, 96] width 6 height 5
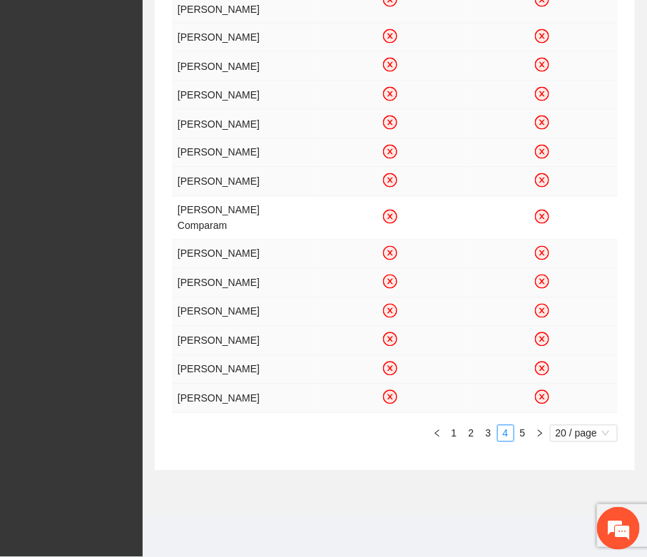
scroll to position [583, 0]
click at [483, 436] on link "3" at bounding box center [489, 434] width 16 height 16
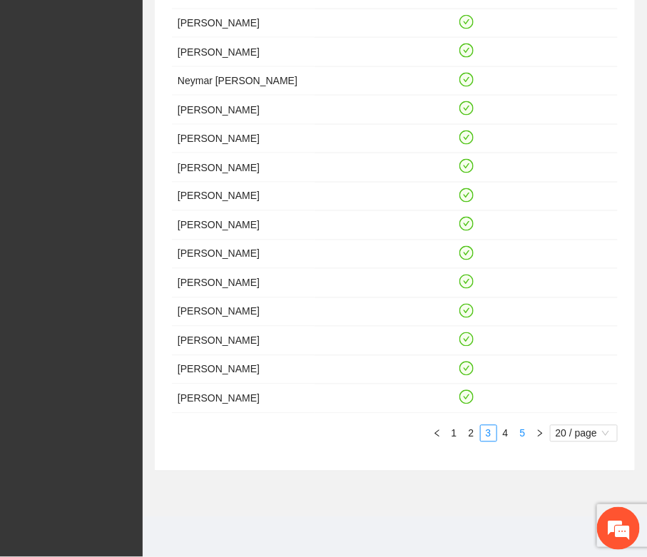
click at [518, 432] on link "5" at bounding box center [523, 434] width 16 height 16
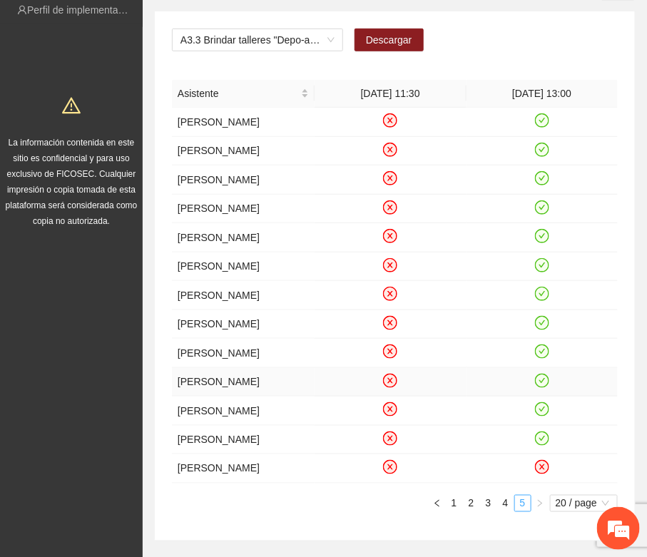
scroll to position [267, 0]
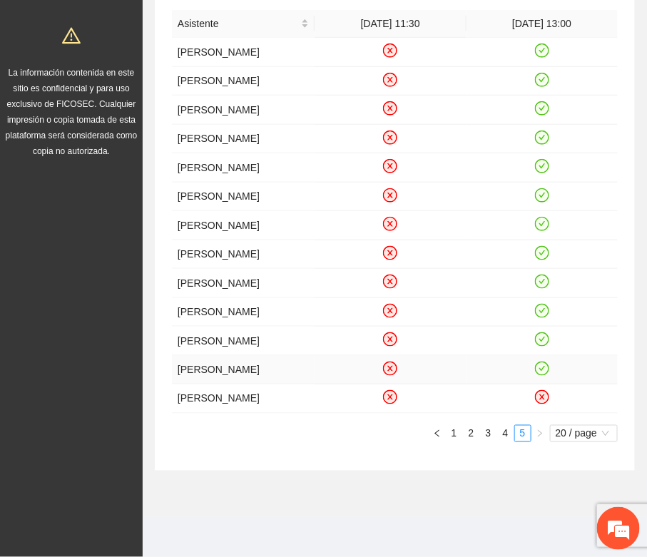
click at [539, 374] on icon "check-circle" at bounding box center [541, 368] width 12 height 12
click at [540, 317] on icon "check-circle" at bounding box center [541, 310] width 12 height 12
click at [543, 288] on icon "check-circle" at bounding box center [541, 282] width 12 height 12
click at [539, 259] on icon "check-circle" at bounding box center [541, 253] width 12 height 12
click at [544, 230] on icon "check-circle" at bounding box center [541, 224] width 12 height 12
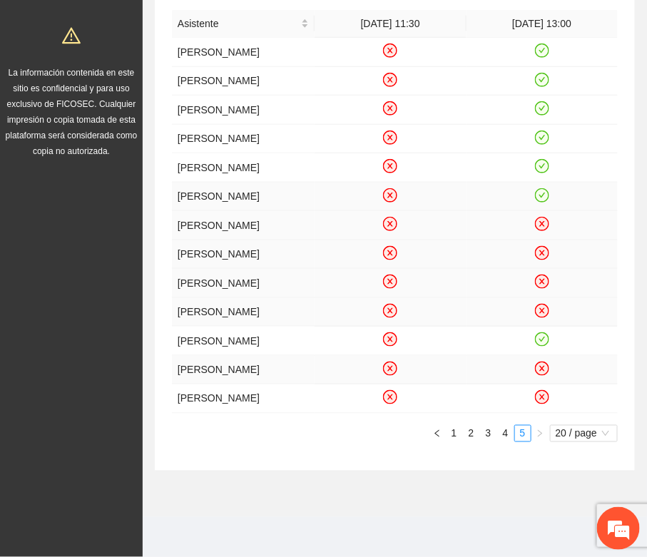
click at [540, 193] on icon "check-circle" at bounding box center [541, 195] width 12 height 12
click at [540, 160] on icon "check-circle" at bounding box center [541, 166] width 12 height 12
click at [544, 135] on icon "check-circle" at bounding box center [541, 137] width 12 height 12
click at [538, 103] on icon "check-circle" at bounding box center [541, 109] width 12 height 12
click at [540, 76] on icon "check-circle" at bounding box center [541, 79] width 12 height 12
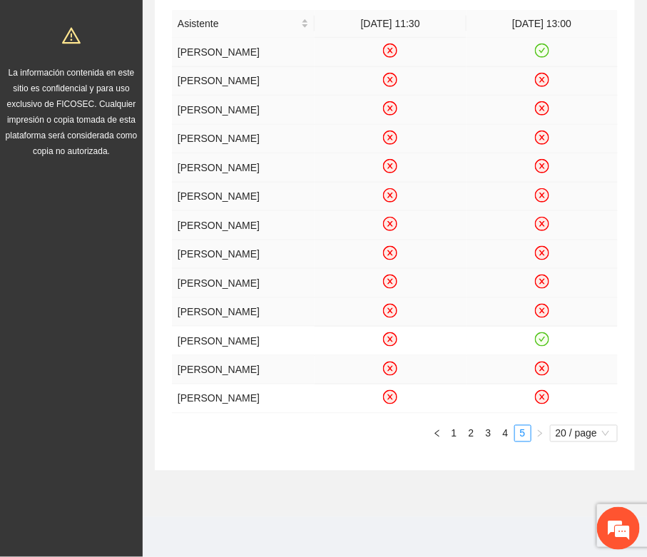
click at [543, 45] on icon "check-circle" at bounding box center [541, 51] width 12 height 12
click at [507, 436] on link "4" at bounding box center [506, 434] width 16 height 16
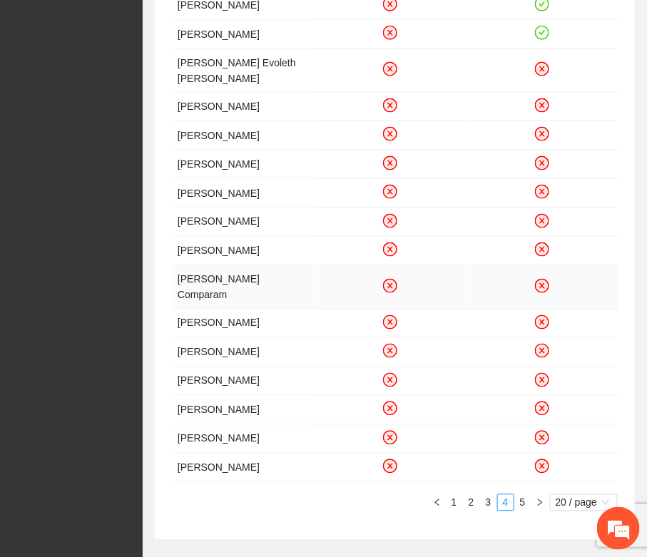
scroll to position [583, 0]
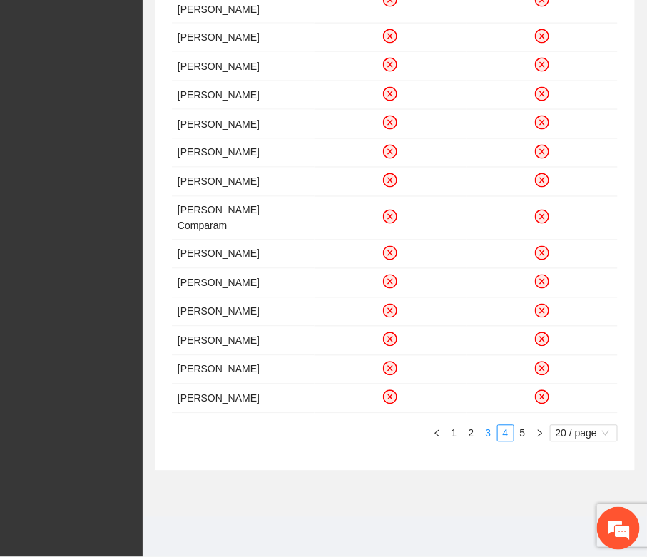
click at [486, 436] on link "3" at bounding box center [489, 434] width 16 height 16
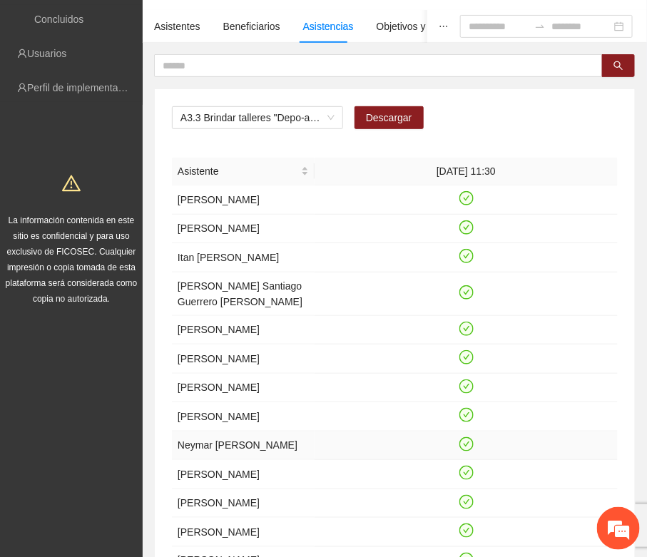
scroll to position [48, 0]
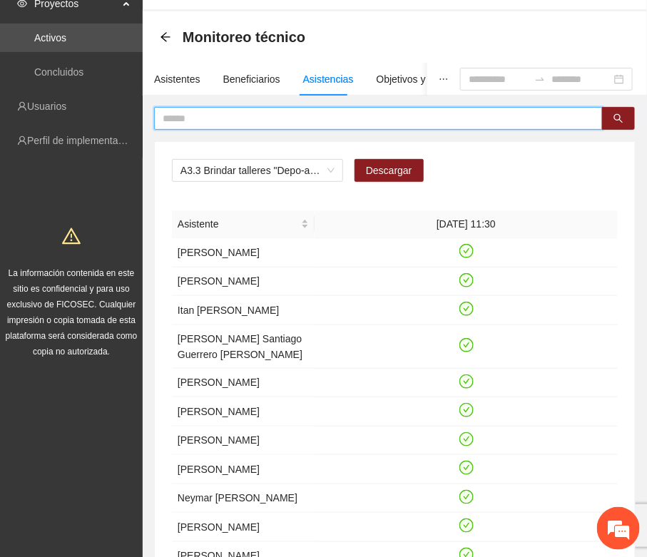
click at [168, 118] on input "text" at bounding box center [373, 119] width 420 height 16
click at [627, 112] on button "button" at bounding box center [618, 118] width 33 height 23
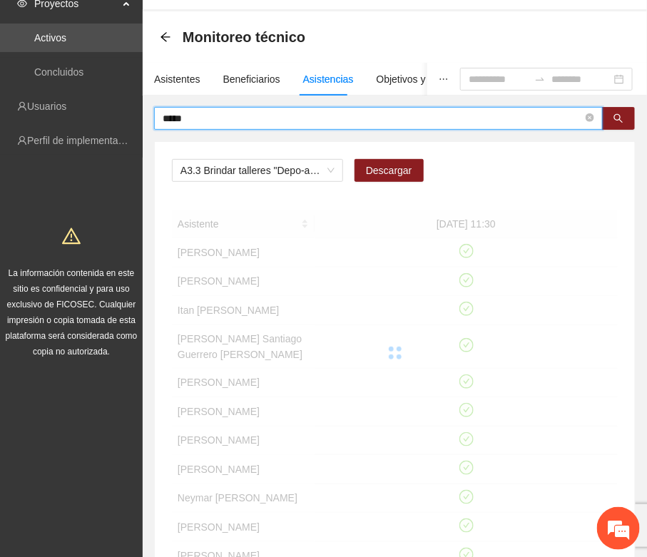
scroll to position [18, 0]
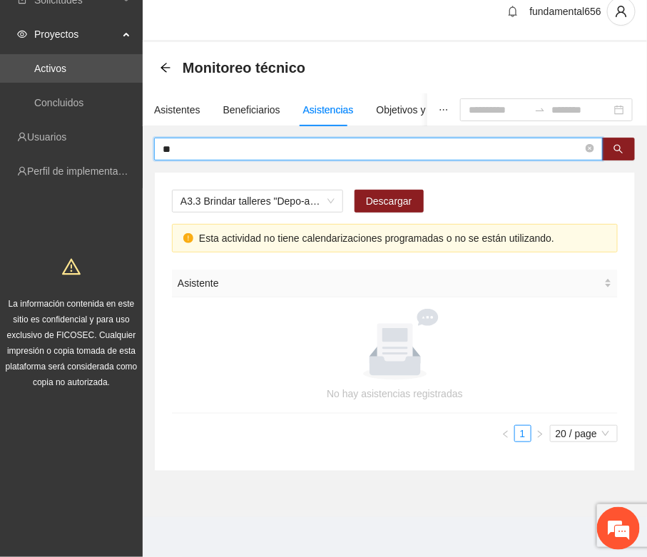
type input "*"
click at [615, 146] on icon "search" at bounding box center [618, 149] width 10 height 10
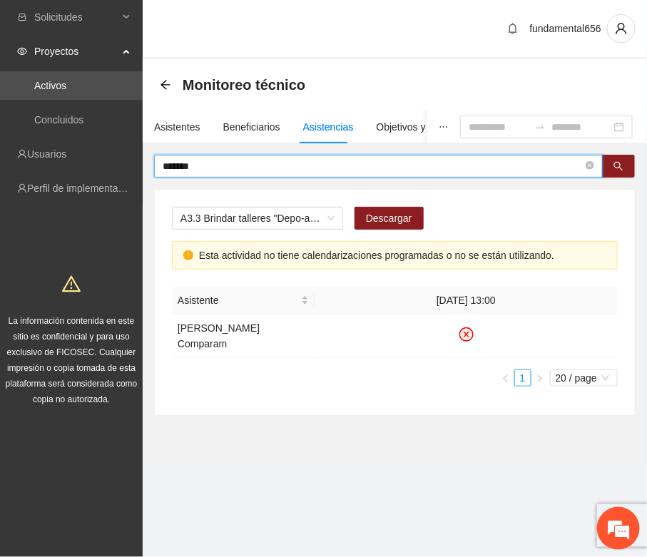
scroll to position [0, 0]
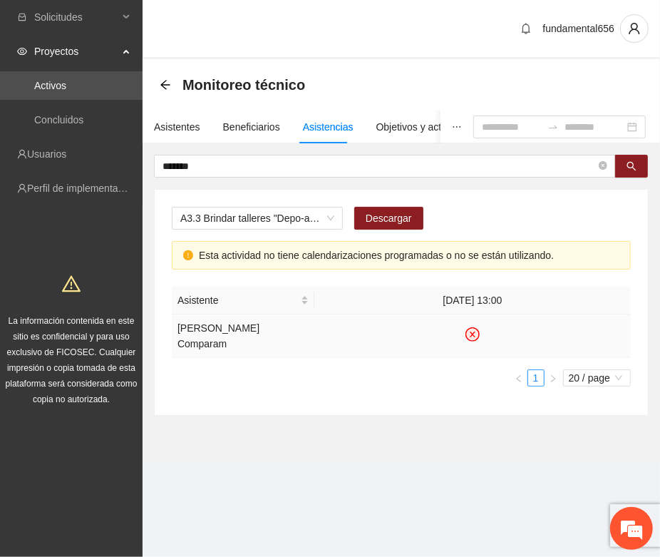
click at [473, 332] on icon "close-circle" at bounding box center [473, 335] width 12 height 12
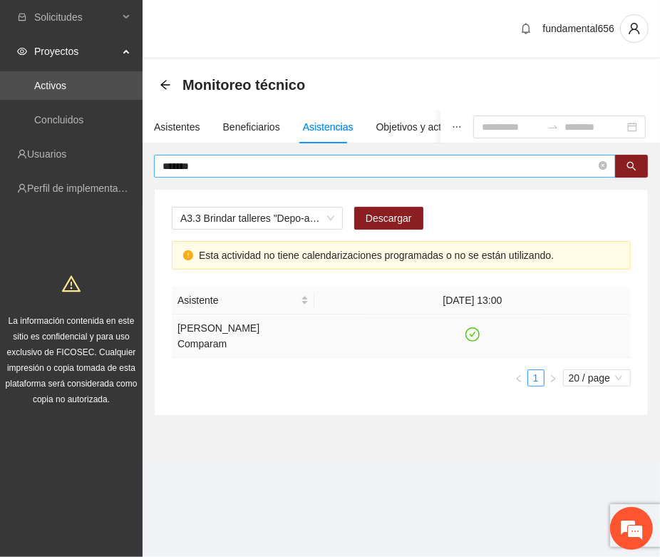
click at [209, 168] on input "*******" at bounding box center [380, 166] width 434 height 16
type input "*"
click at [254, 214] on span "A3.3 Brindar talleres "Depo-arte" especializados para NNA reforzando el control…" at bounding box center [257, 217] width 154 height 21
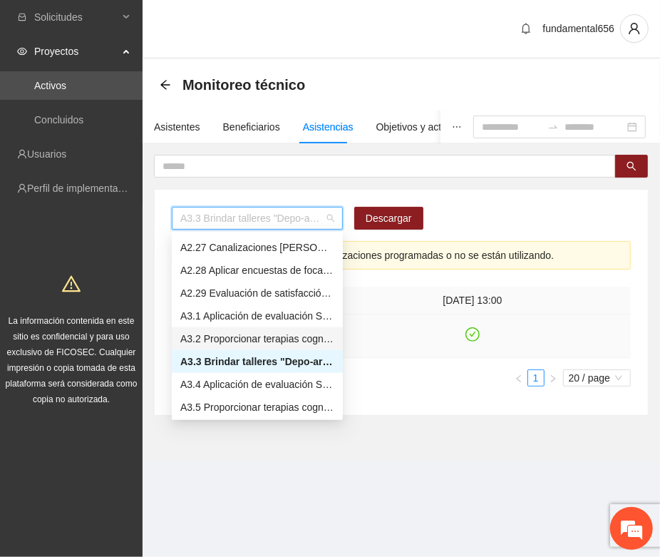
click at [217, 333] on div "A3.2 Proporcionar terapias cognitivo-conductuales a NNA con consumo de sustanci…" at bounding box center [257, 339] width 154 height 16
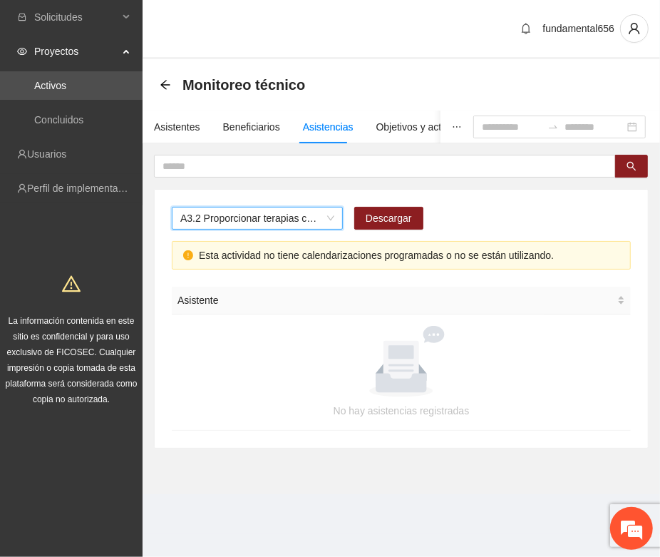
click at [200, 226] on span "A3.2 Proporcionar terapias cognitivo-conductuales a NNA con consumo de sustanci…" at bounding box center [257, 217] width 154 height 21
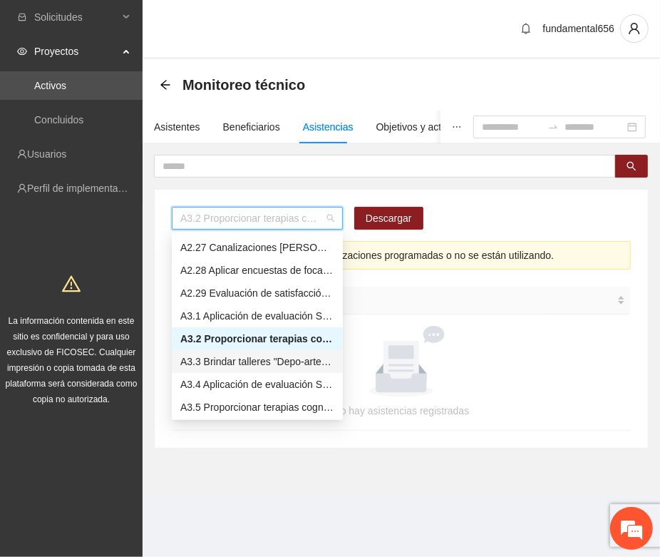
click at [208, 362] on div "A3.3 Brindar talleres "Depo-arte" especializados para NNA reforzando el control…" at bounding box center [257, 362] width 154 height 16
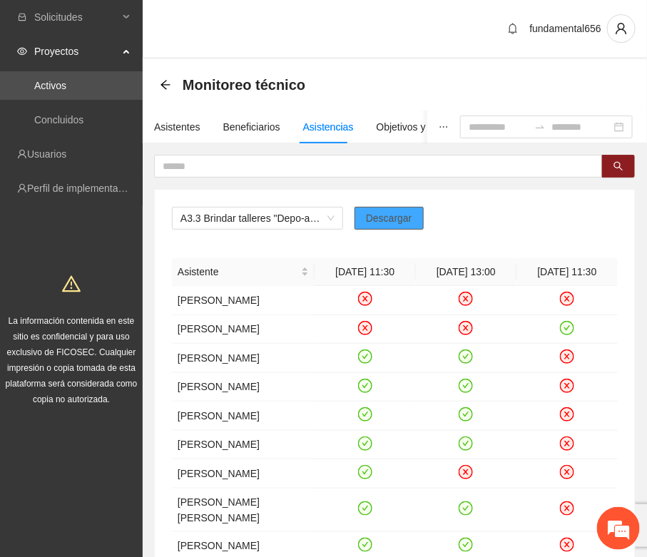
click at [393, 218] on span "Descargar" at bounding box center [389, 218] width 46 height 16
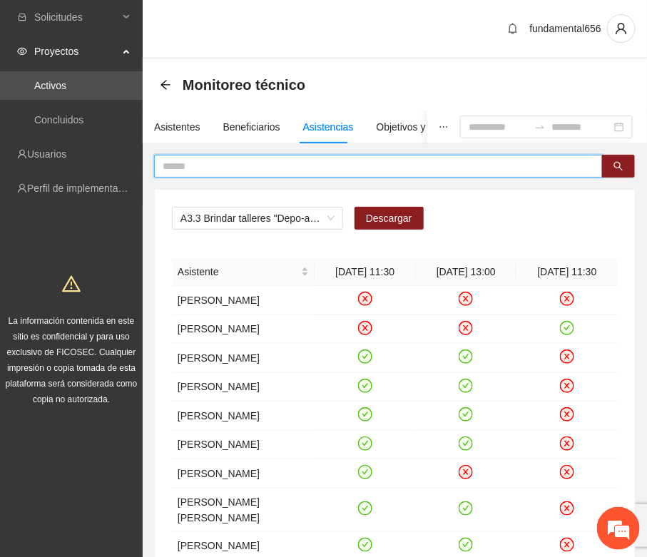
click at [176, 164] on input "text" at bounding box center [373, 166] width 420 height 16
click at [612, 170] on button "button" at bounding box center [618, 166] width 33 height 23
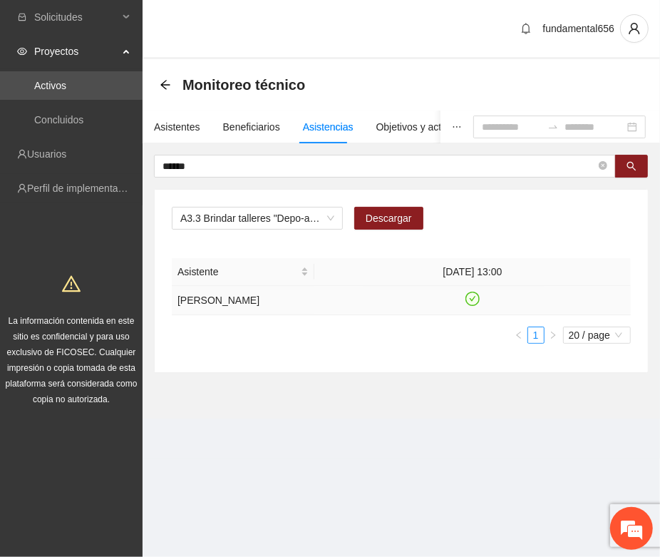
click at [476, 301] on icon "check-circle" at bounding box center [473, 299] width 14 height 14
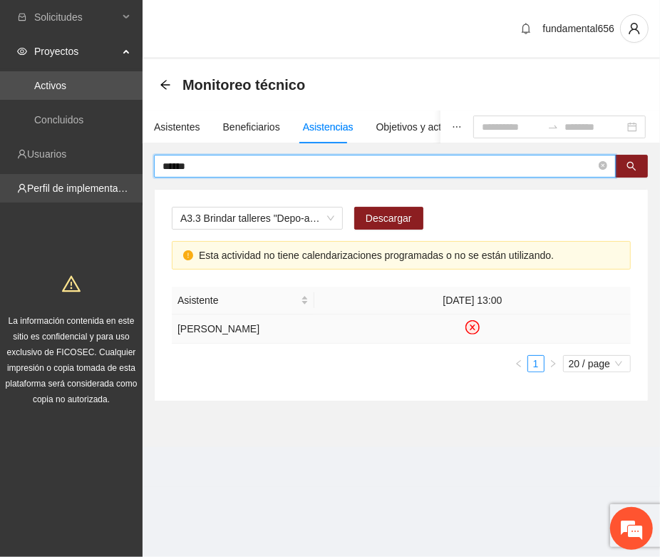
drag, startPoint x: 205, startPoint y: 171, endPoint x: 133, endPoint y: 197, distance: 77.1
click at [133, 195] on section "Solicitudes Proyectos Activos Concluidos Usuarios Perfil de implementadora La i…" at bounding box center [330, 278] width 660 height 557
click at [633, 164] on icon "search" at bounding box center [632, 166] width 10 height 10
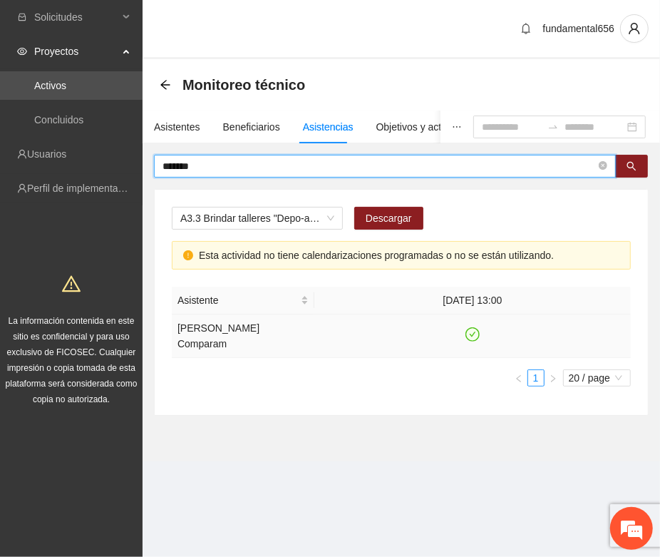
type input "*******"
click at [473, 336] on icon "check-circle" at bounding box center [473, 334] width 6 height 5
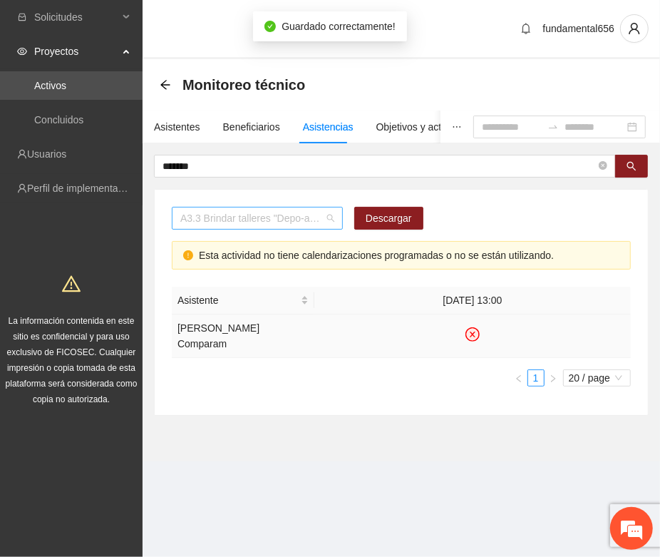
click at [225, 222] on span "A3.3 Brindar talleres "Depo-arte" especializados para NNA reforzando el control…" at bounding box center [257, 217] width 154 height 21
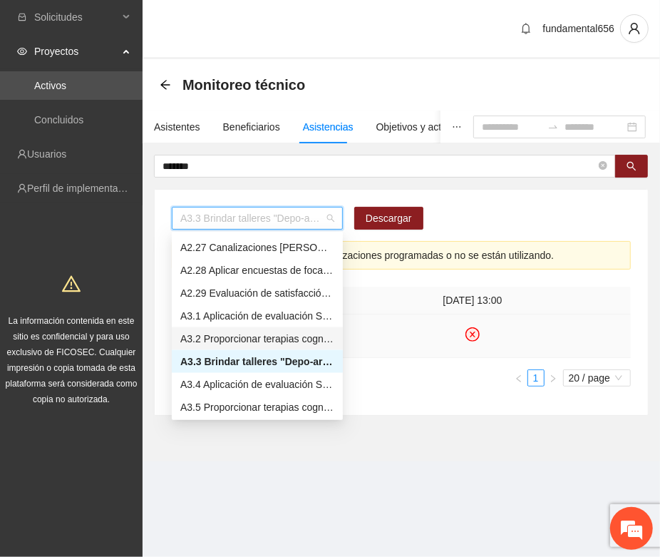
click at [205, 332] on div "A3.2 Proporcionar terapias cognitivo-conductuales a NNA con consumo de sustanci…" at bounding box center [257, 339] width 154 height 16
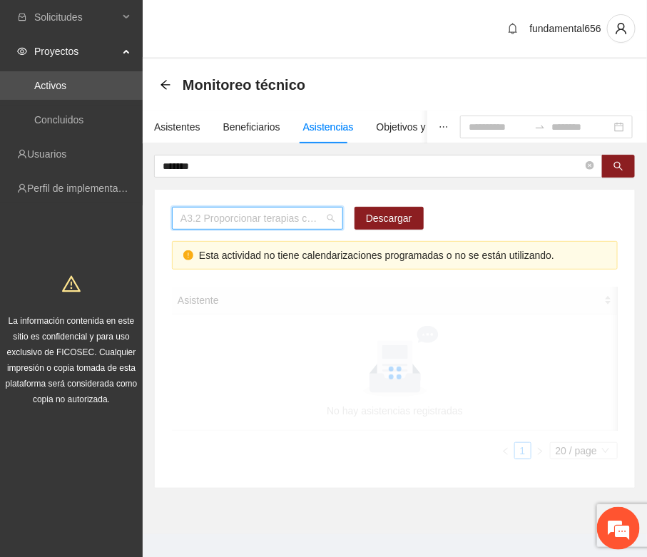
click at [182, 215] on span "A3.2 Proporcionar terapias cognitivo-conductuales a NNA con consumo de sustanci…" at bounding box center [257, 217] width 154 height 21
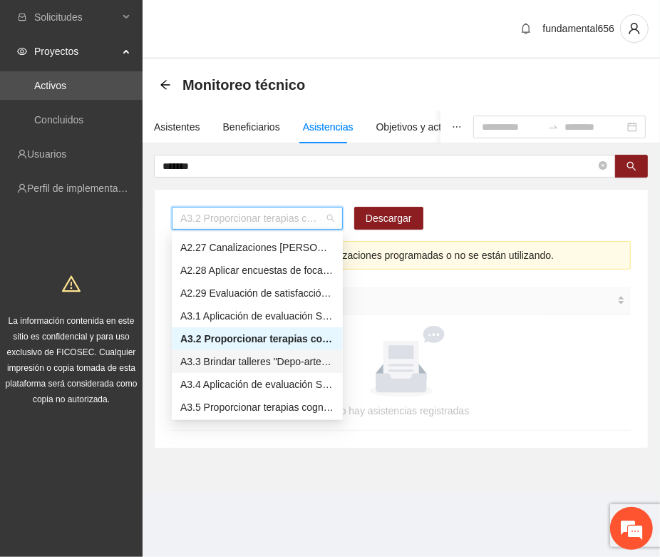
click at [212, 354] on div "A3.3 Brindar talleres "Depo-arte" especializados para NNA reforzando el control…" at bounding box center [257, 362] width 154 height 16
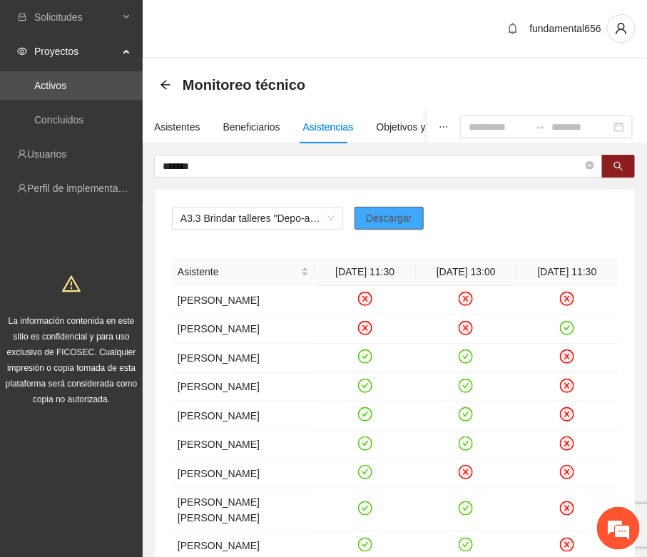
click at [384, 215] on span "Descargar" at bounding box center [389, 218] width 46 height 16
